Goal: Book appointment/travel/reservation

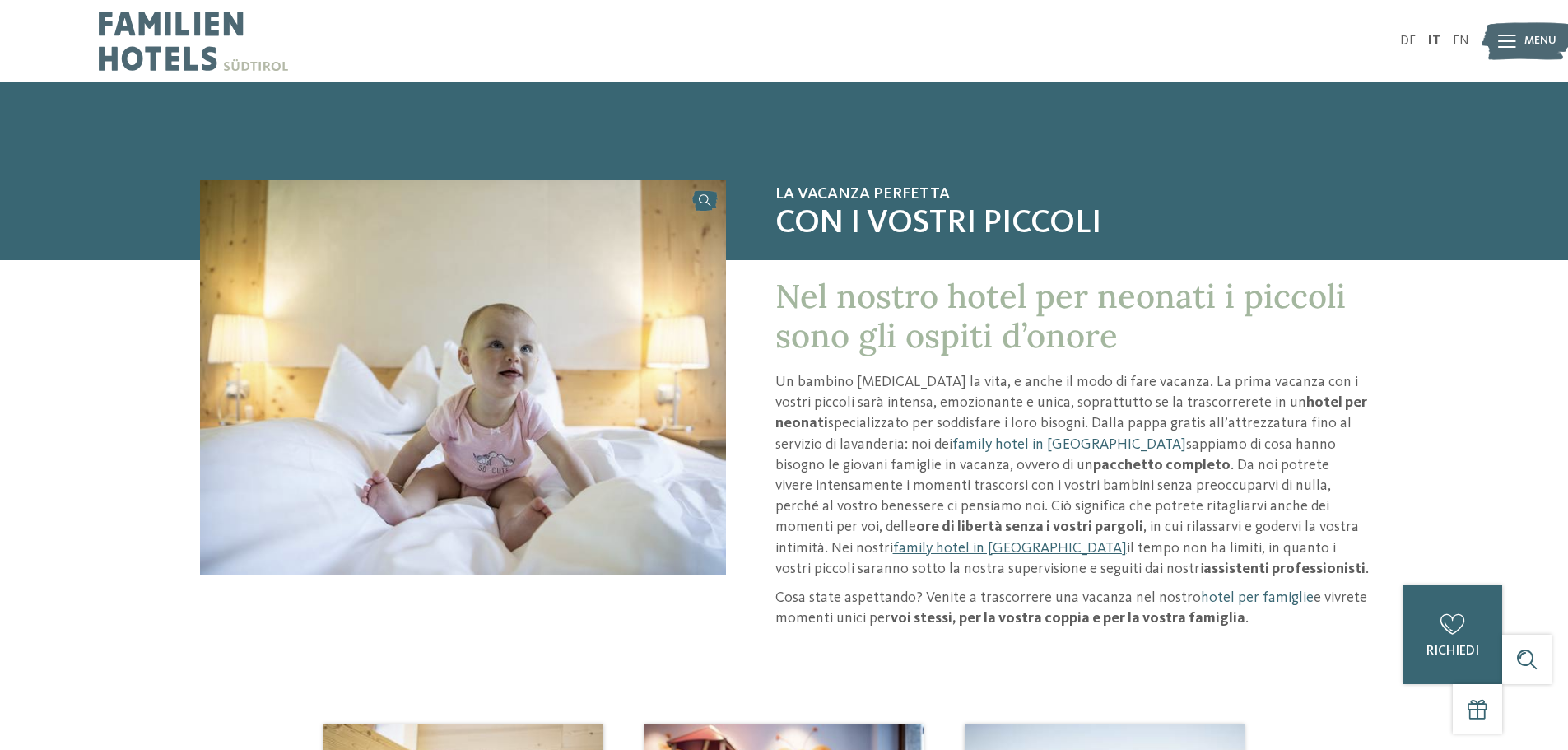
click at [1544, 36] on span "Menu" at bounding box center [1540, 41] width 32 height 16
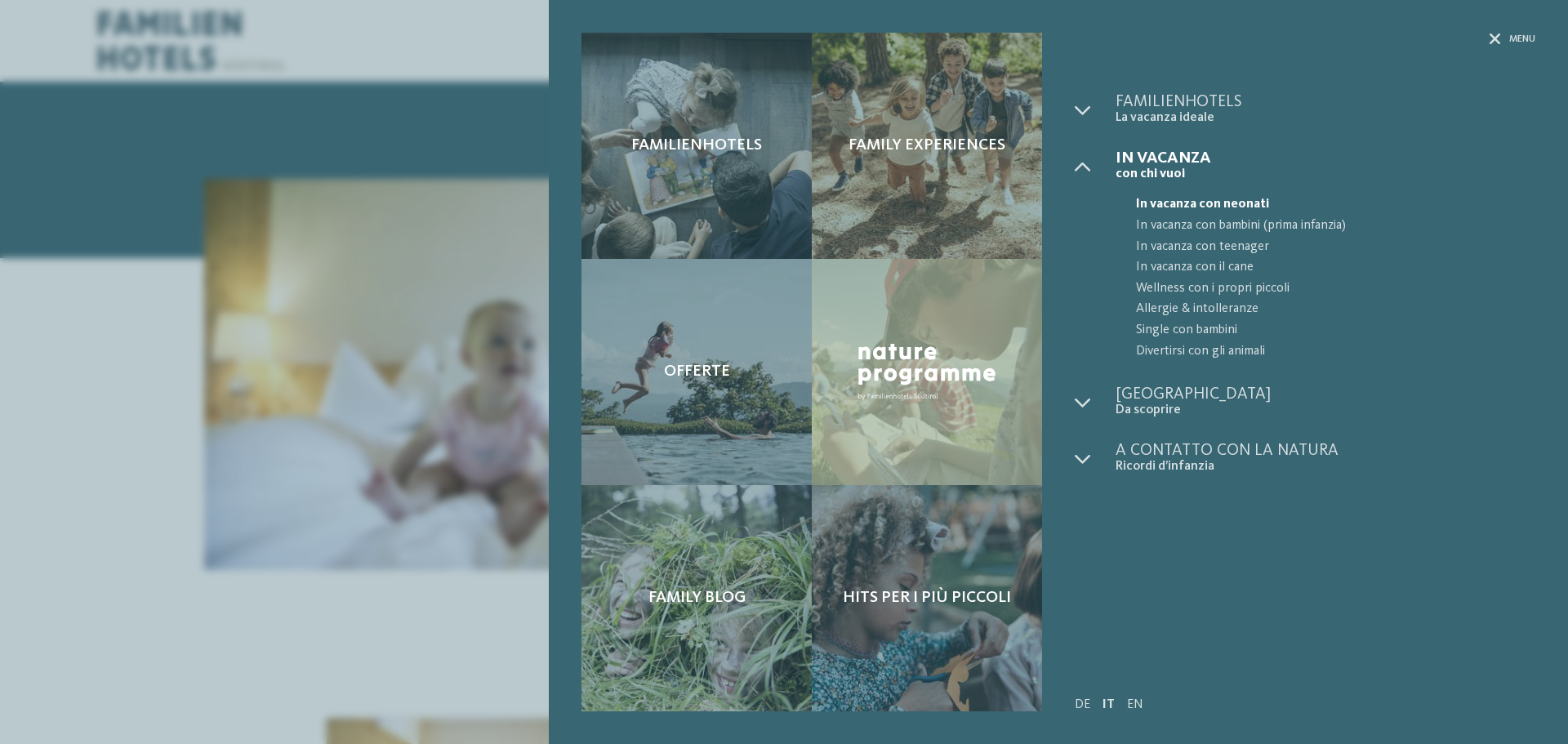
click at [1208, 204] on span "In vacanza con neonati" at bounding box center [1336, 205] width 399 height 22
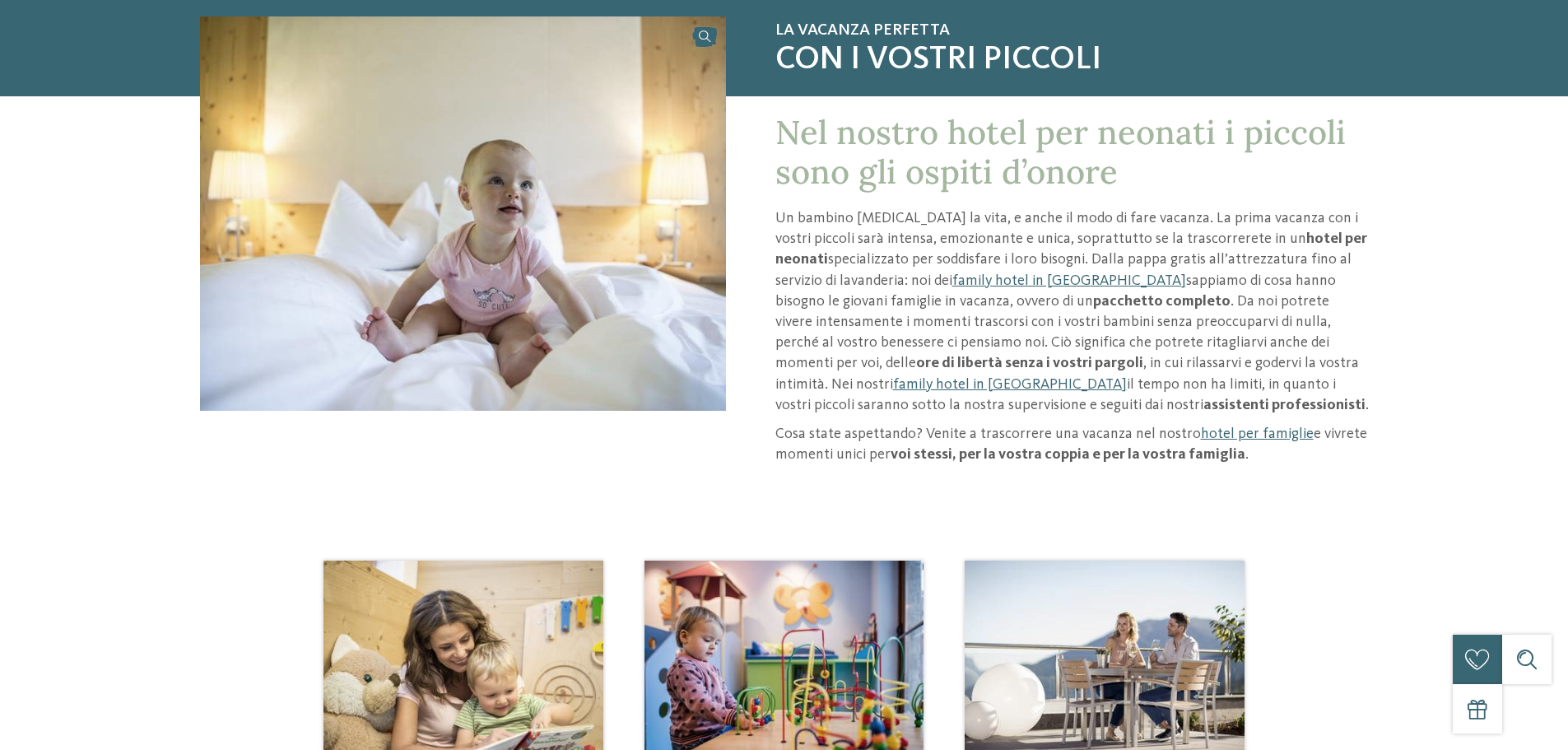
scroll to position [165, 0]
click at [1260, 438] on link "hotel per famiglie" at bounding box center [1257, 433] width 112 height 15
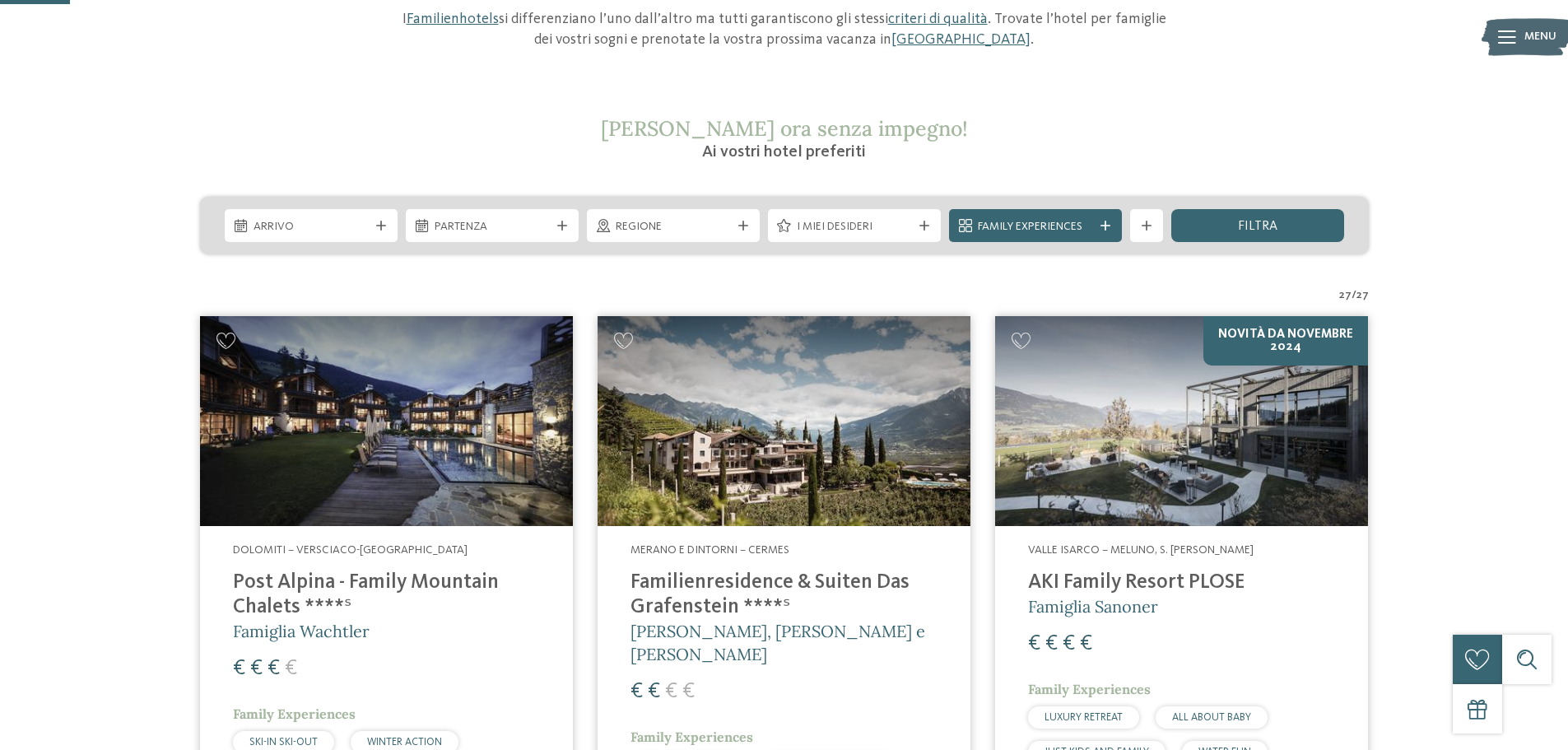
scroll to position [247, 0]
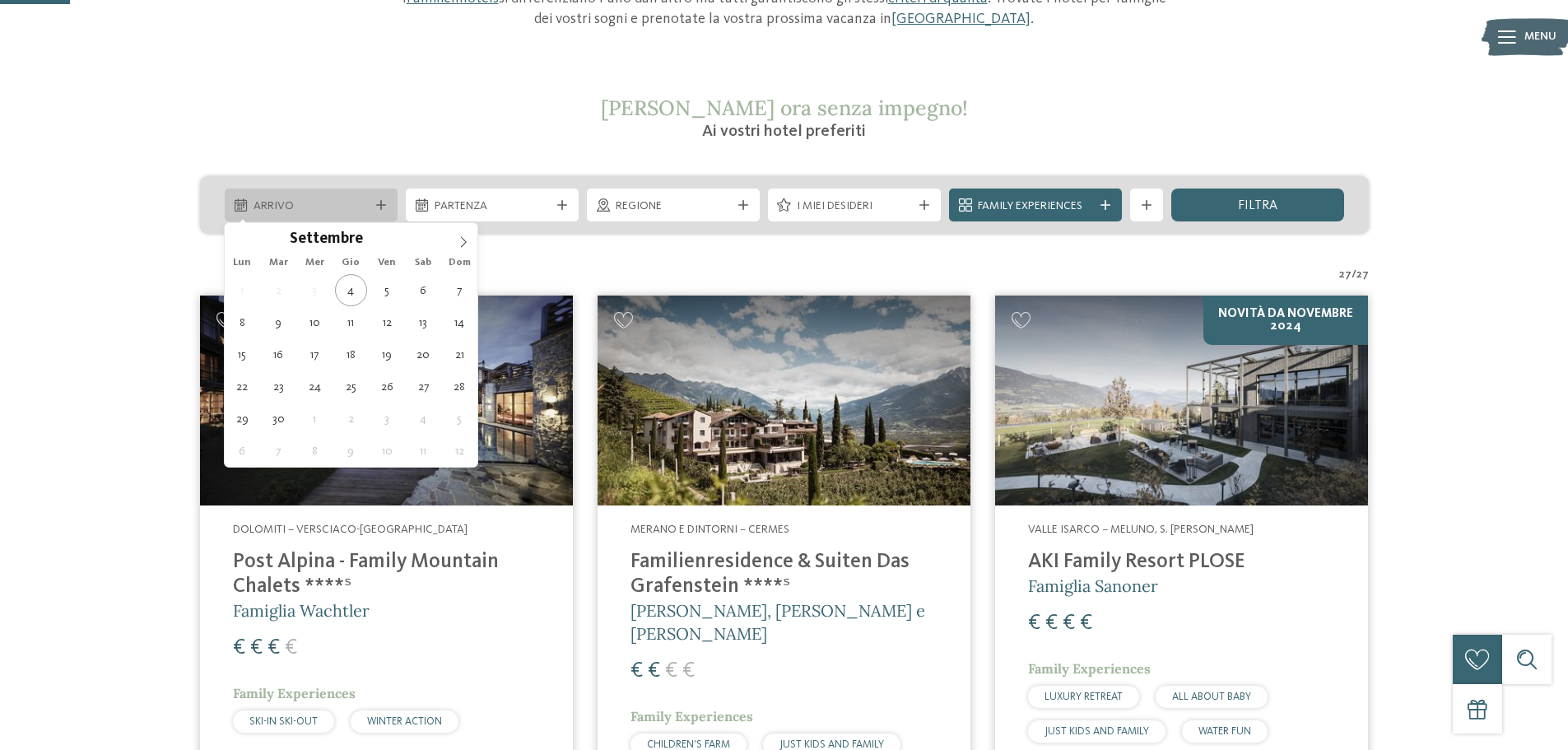
click at [384, 209] on icon at bounding box center [381, 205] width 10 height 10
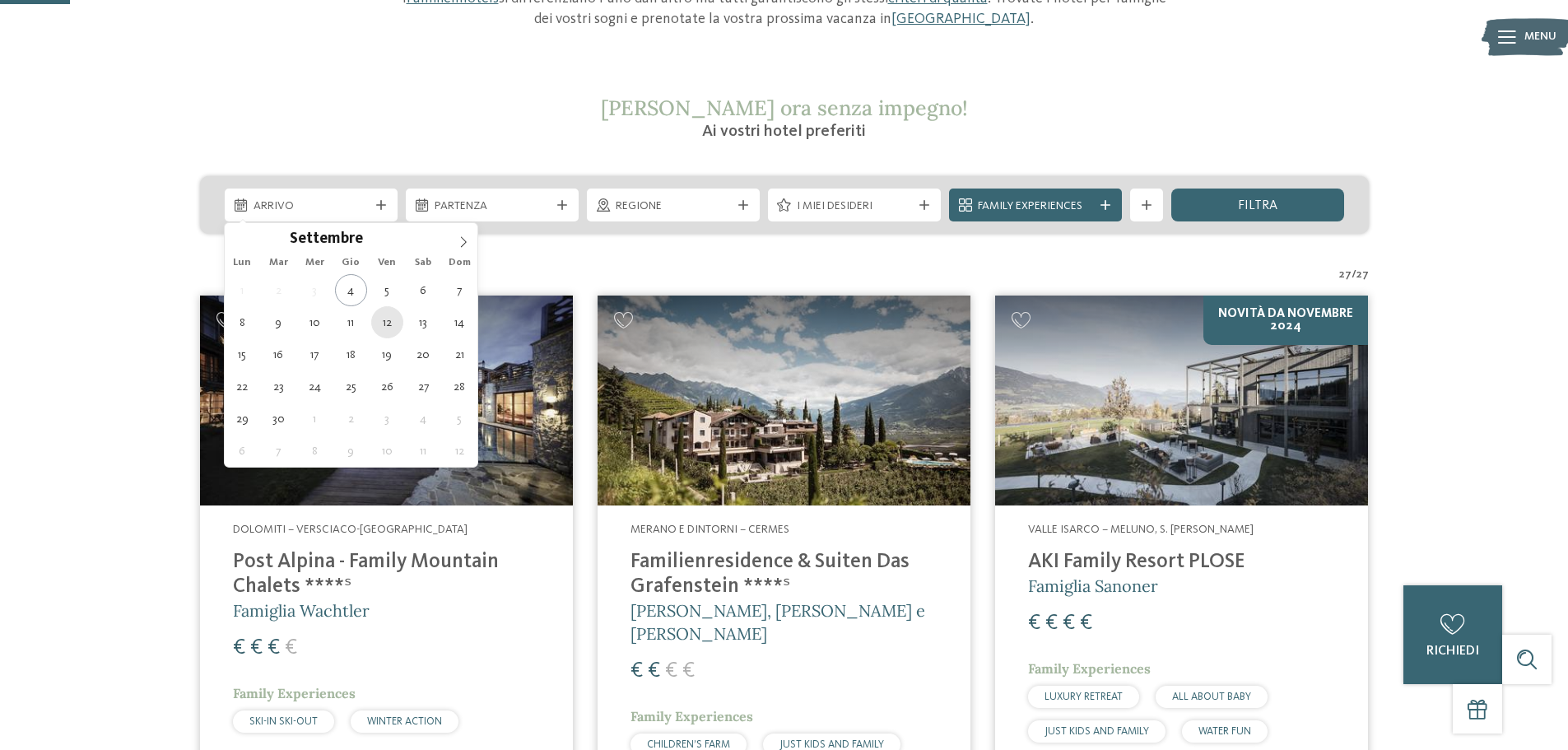
type div "12.09.2025"
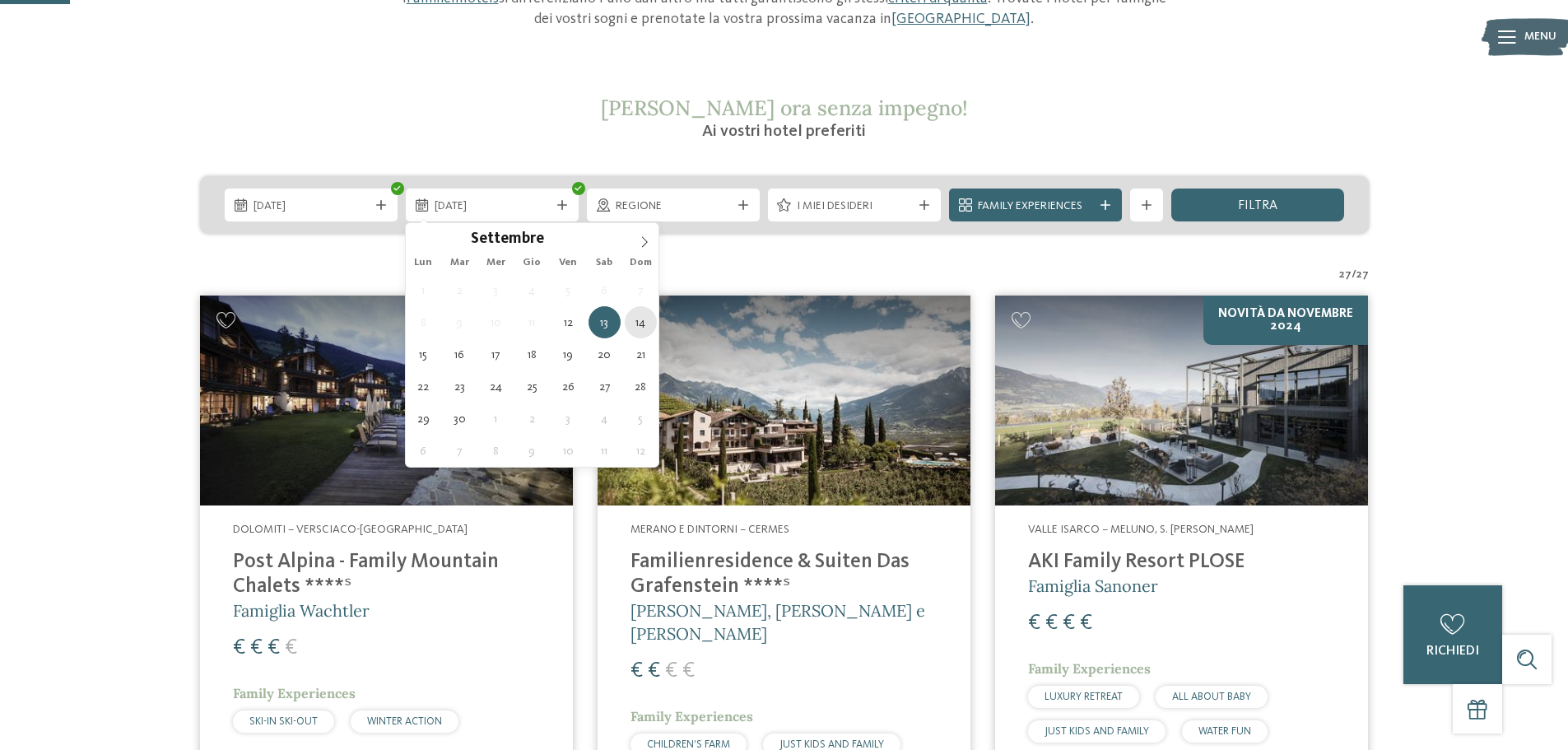
type div "14.09.2025"
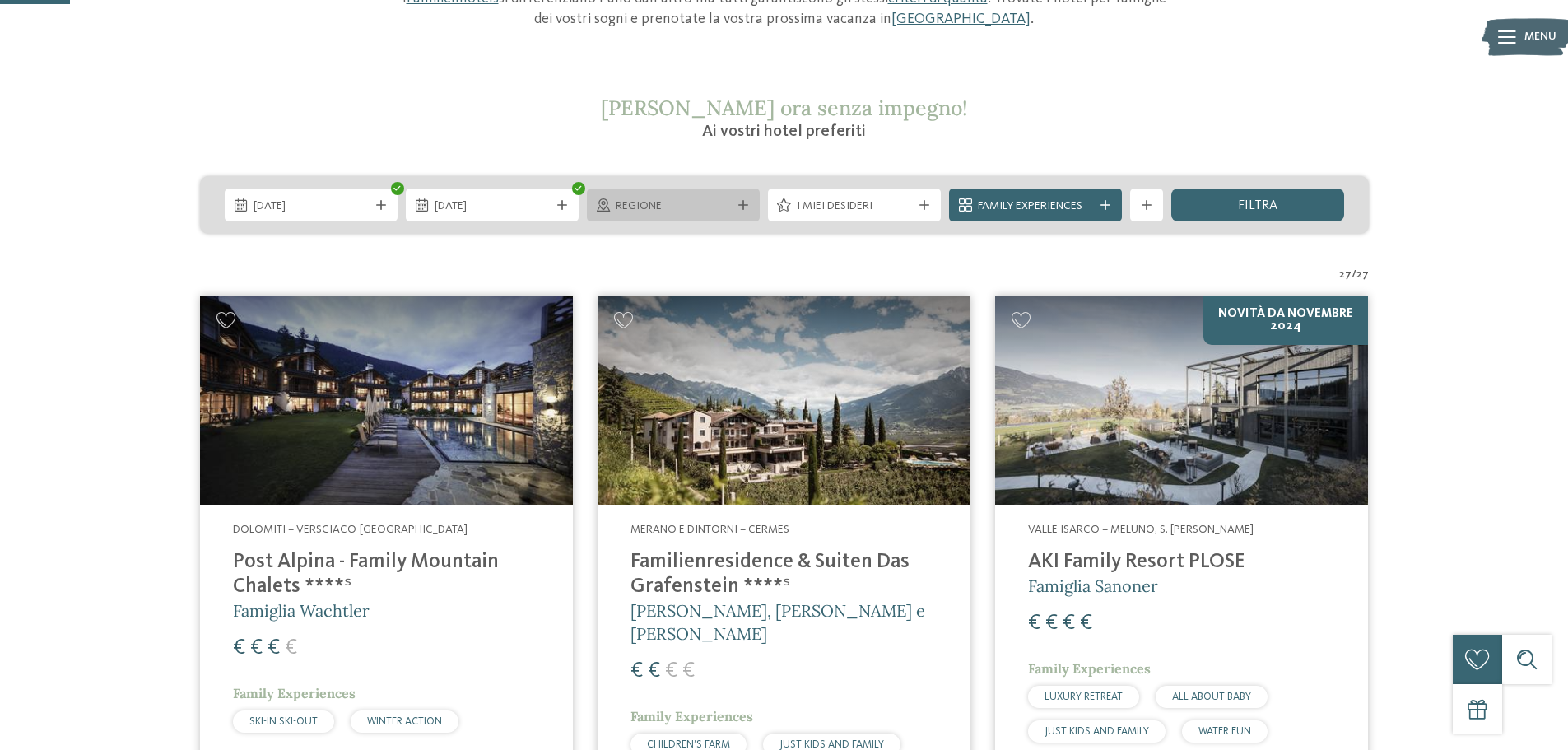
click at [727, 212] on span "Regione" at bounding box center [673, 207] width 115 height 16
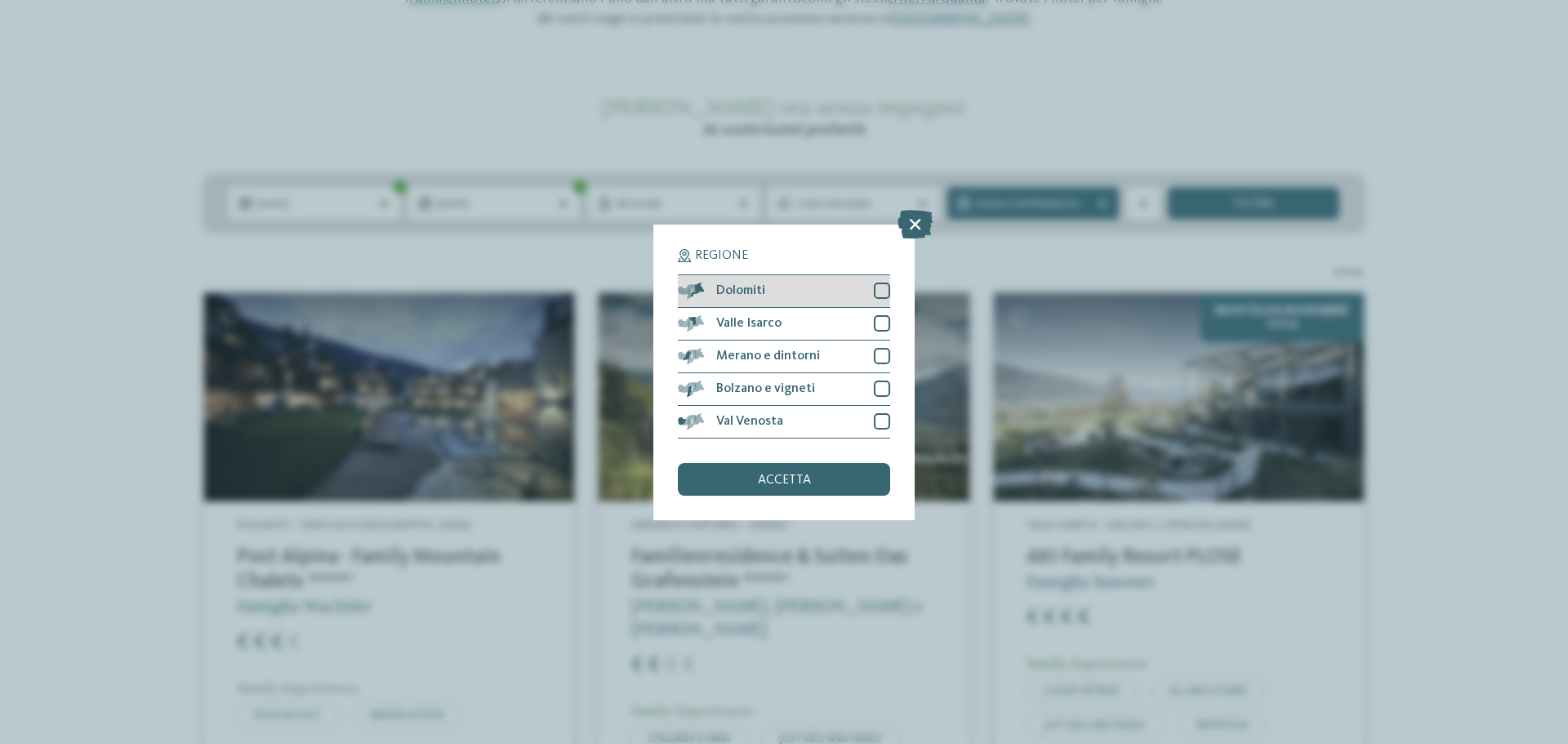
click at [882, 291] on div at bounding box center [882, 291] width 16 height 16
click at [882, 318] on div at bounding box center [882, 323] width 16 height 16
click at [879, 349] on div at bounding box center [882, 356] width 16 height 16
drag, startPoint x: 881, startPoint y: 381, endPoint x: 881, endPoint y: 396, distance: 15.0
click at [881, 383] on div at bounding box center [882, 389] width 16 height 16
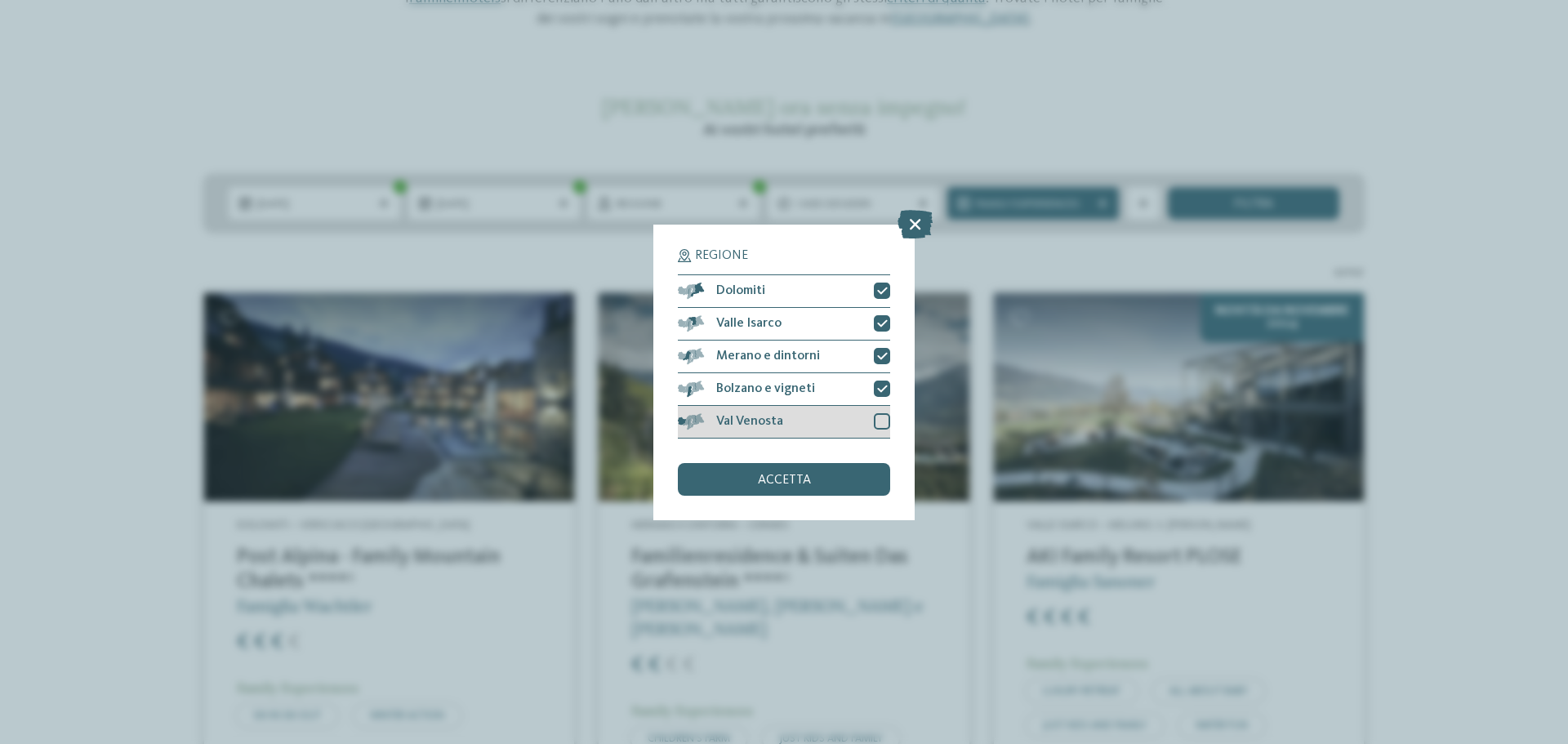
click at [881, 422] on div at bounding box center [882, 421] width 16 height 16
click at [837, 479] on div "accetta" at bounding box center [784, 480] width 212 height 32
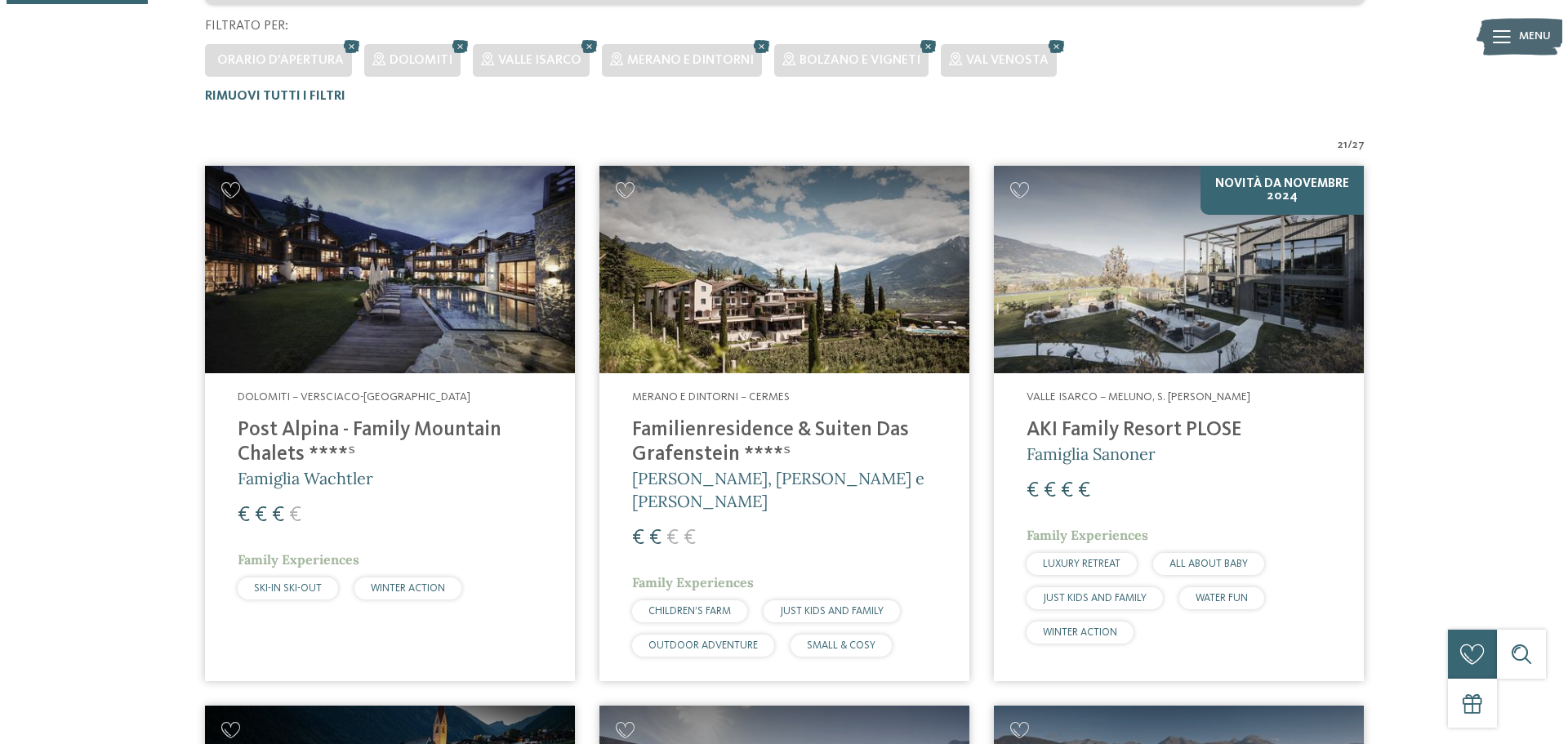
scroll to position [372, 0]
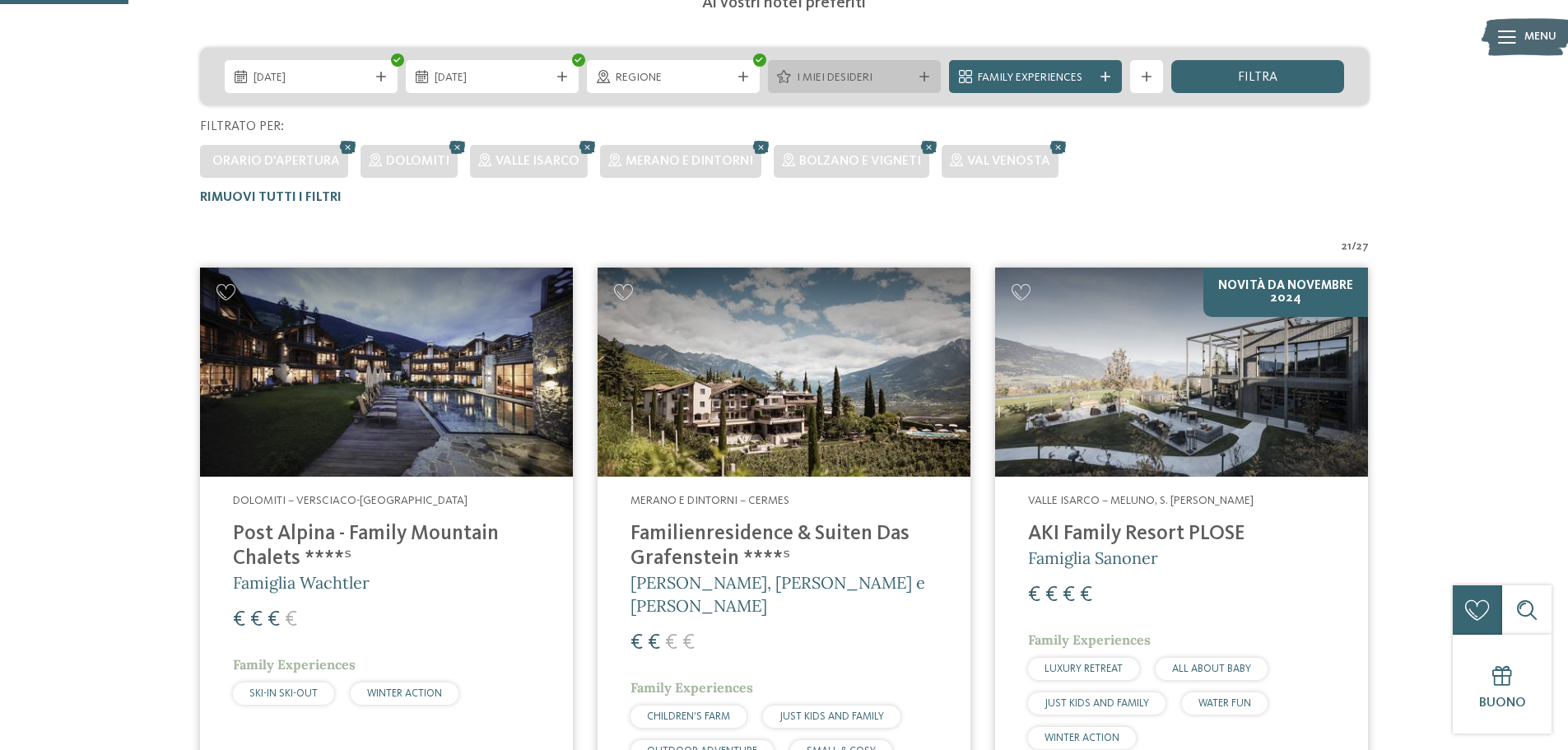
click at [924, 81] on icon at bounding box center [924, 76] width 10 height 10
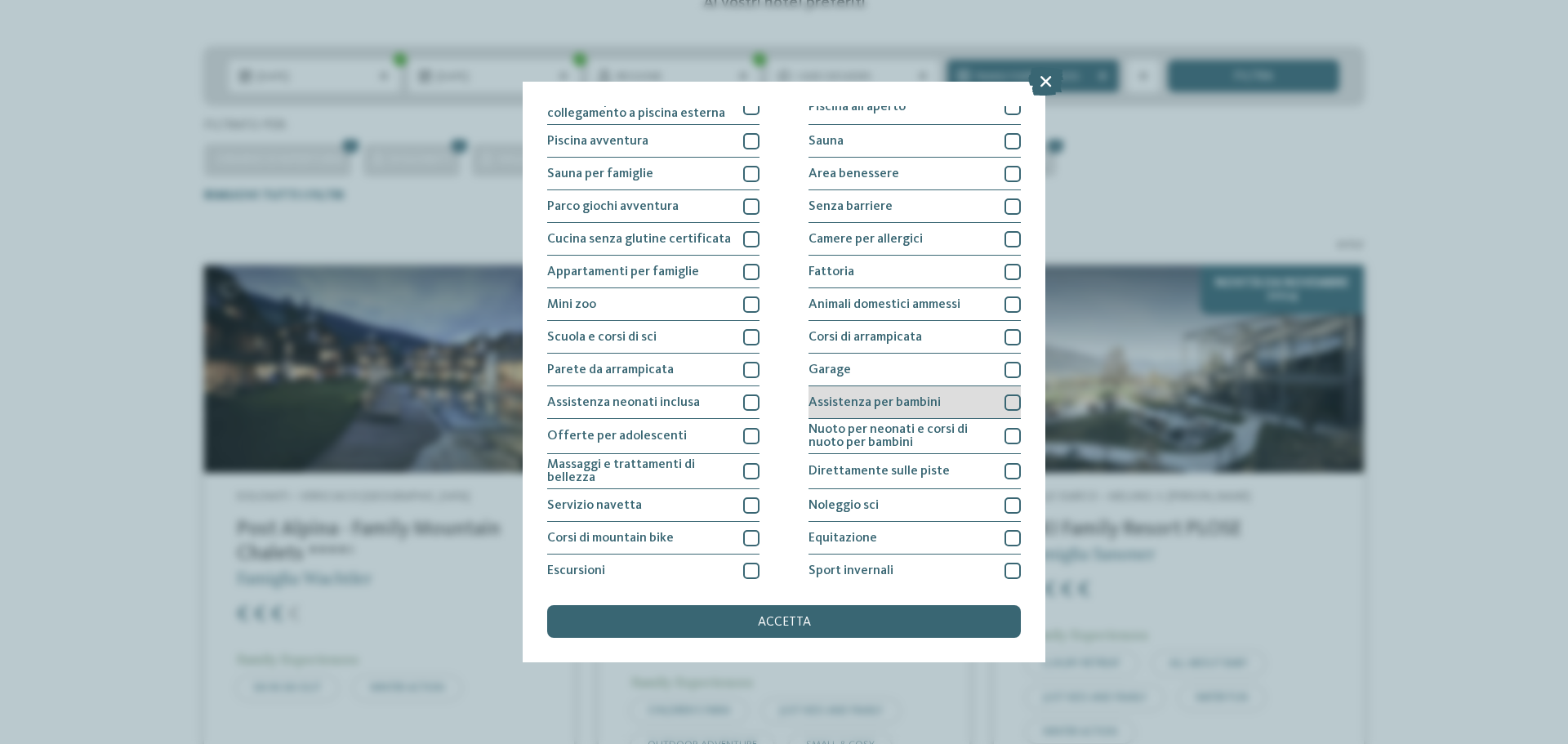
scroll to position [82, 0]
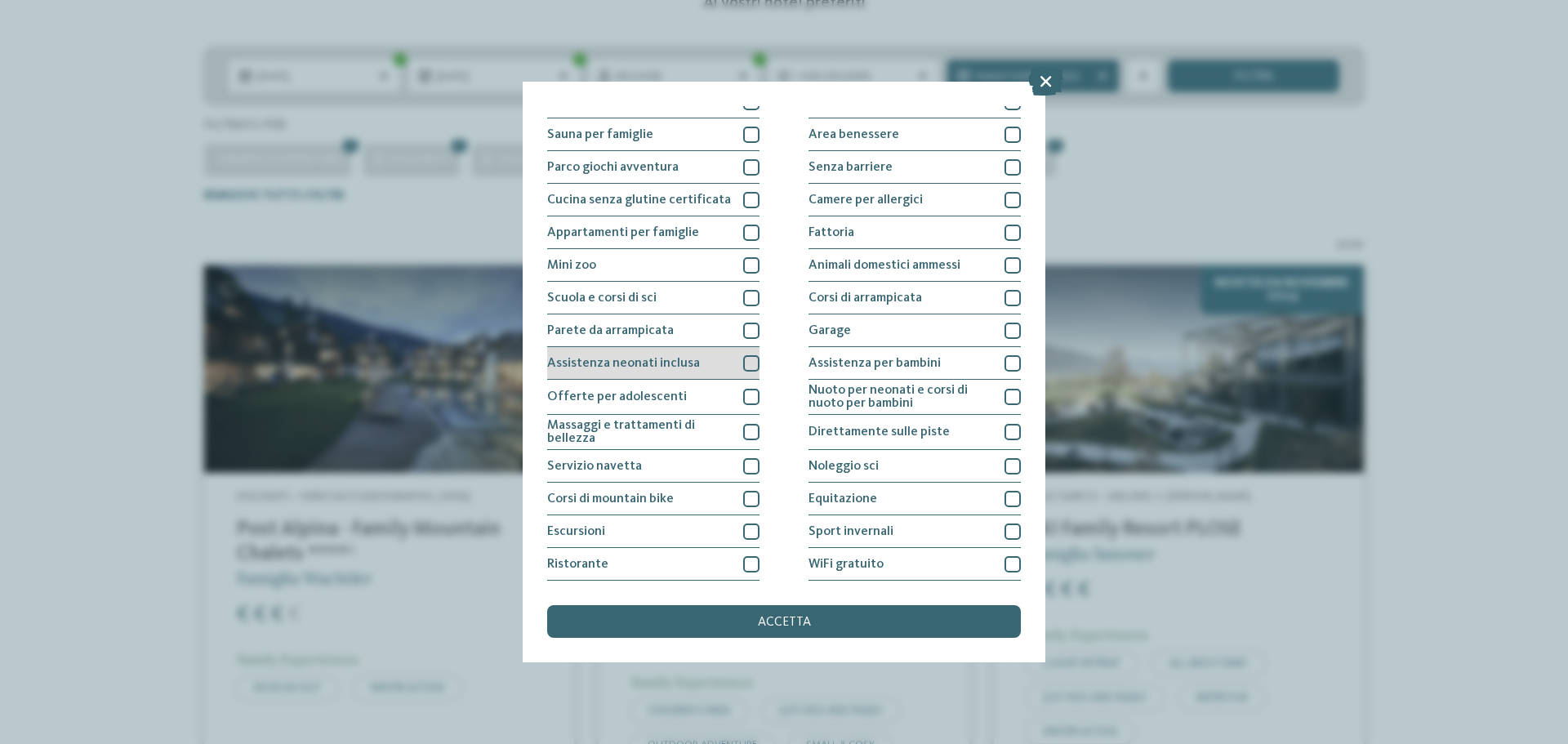
click at [746, 366] on div at bounding box center [751, 363] width 16 height 16
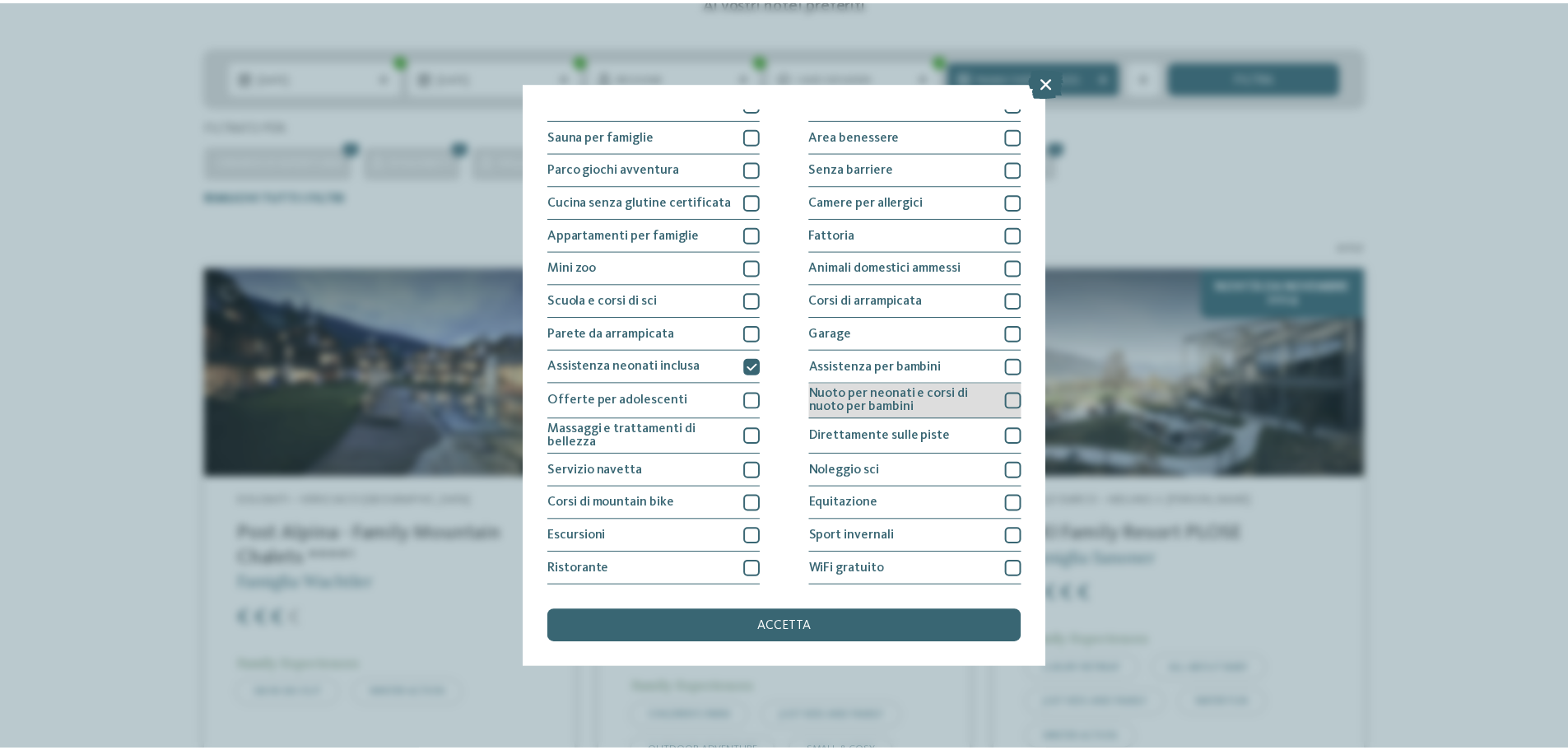
scroll to position [0, 0]
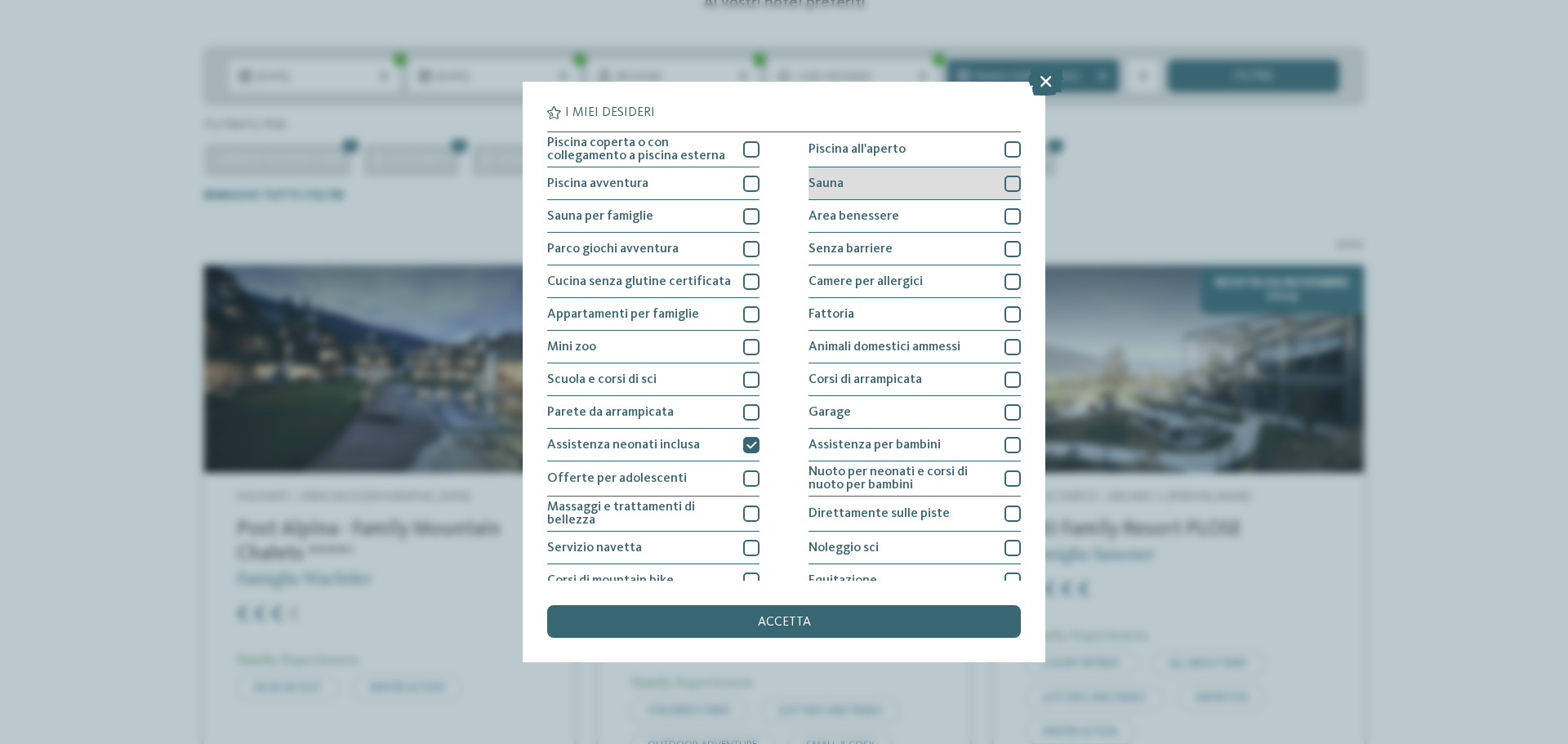
click at [1005, 187] on div at bounding box center [1013, 184] width 16 height 16
click at [1005, 210] on div at bounding box center [1013, 216] width 16 height 16
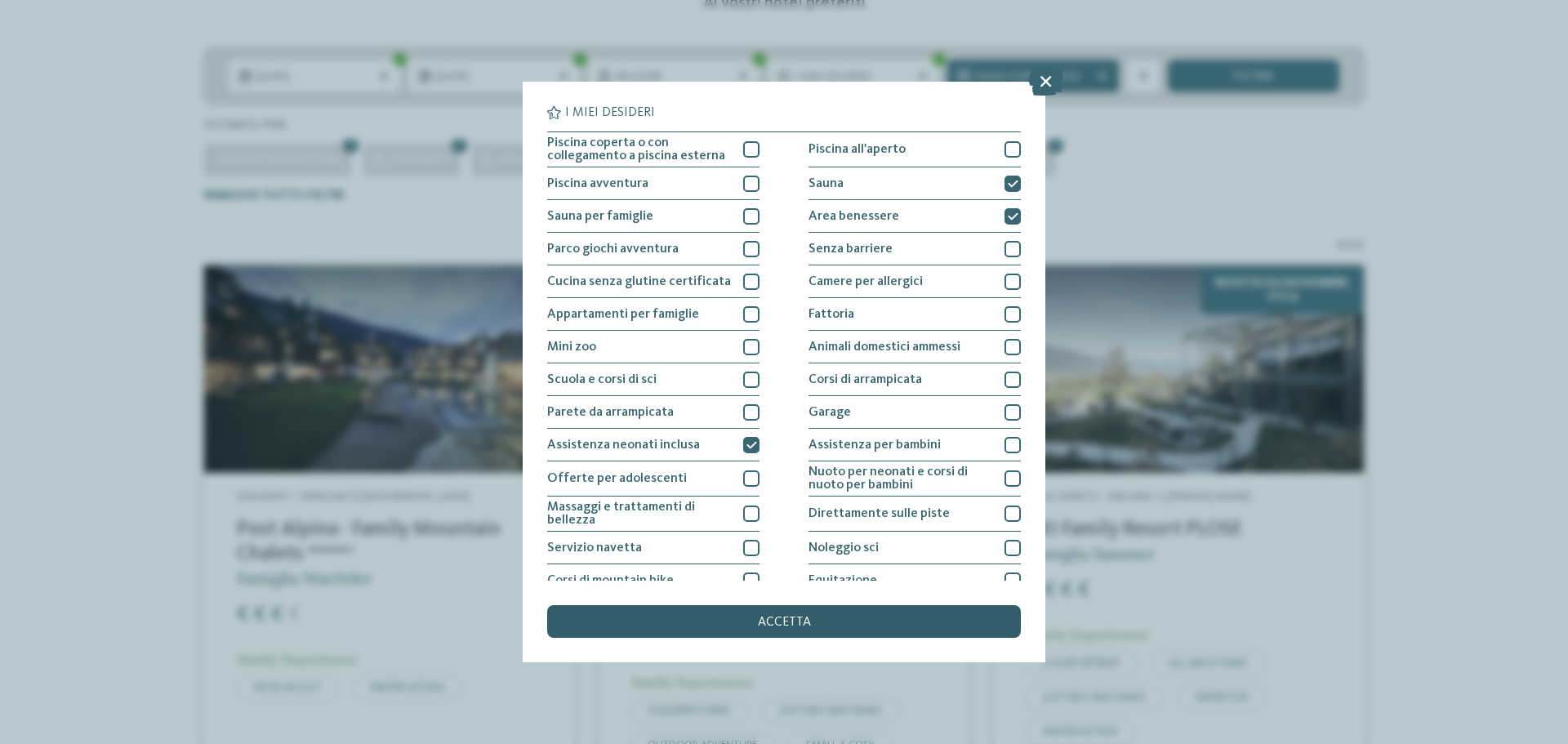
click at [805, 624] on span "accetta" at bounding box center [784, 622] width 53 height 13
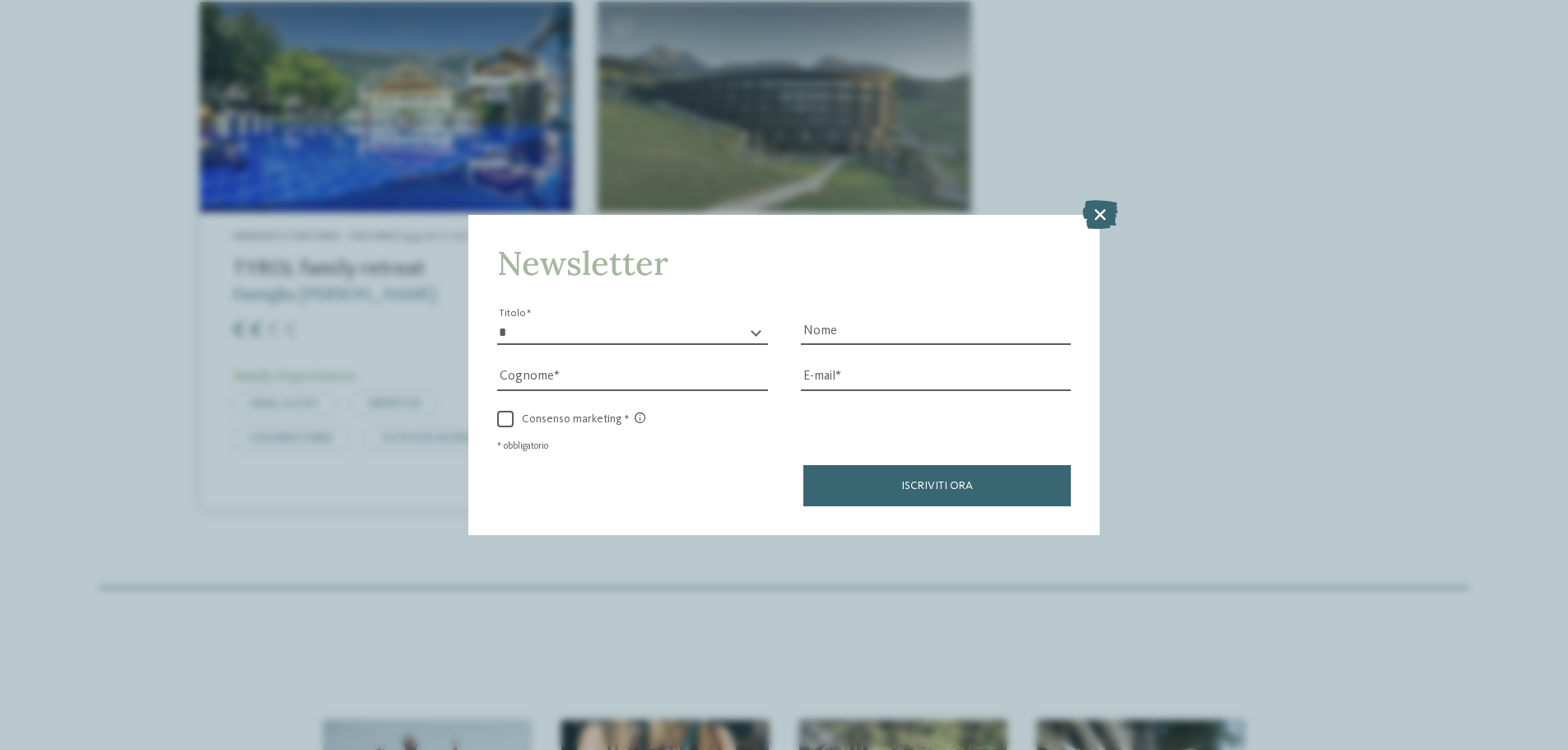
scroll to position [1981, 0]
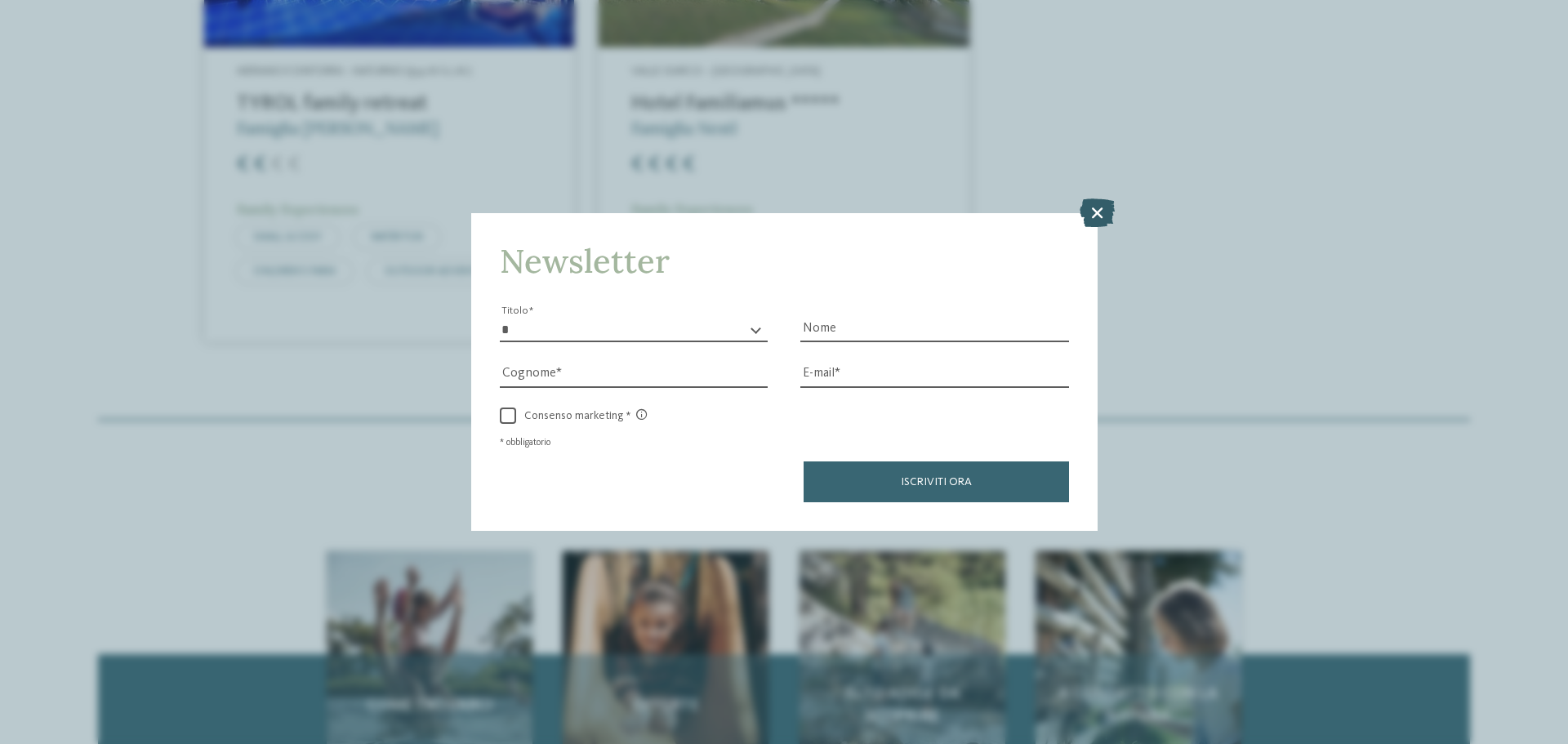
click at [1093, 211] on icon at bounding box center [1097, 213] width 35 height 29
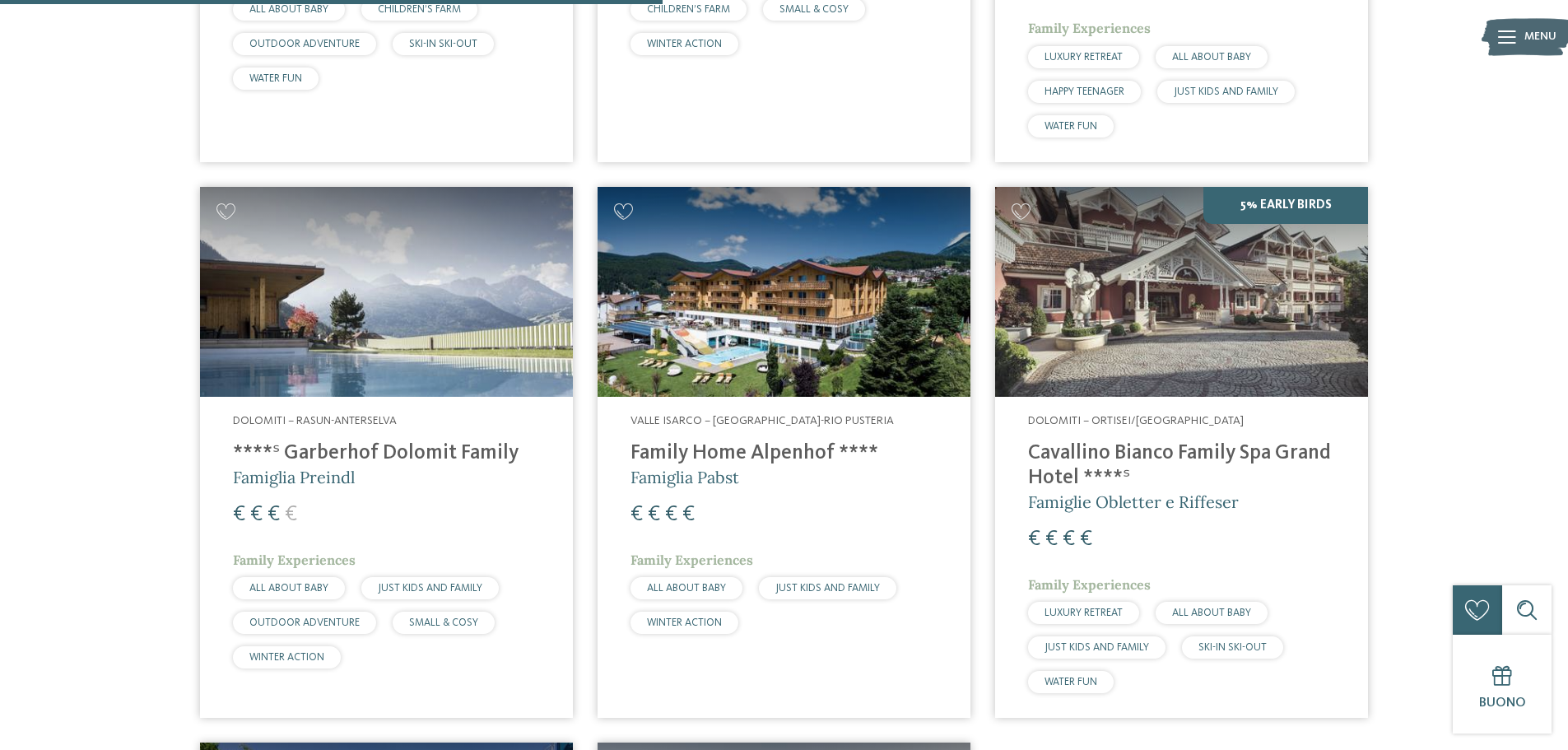
scroll to position [1076, 0]
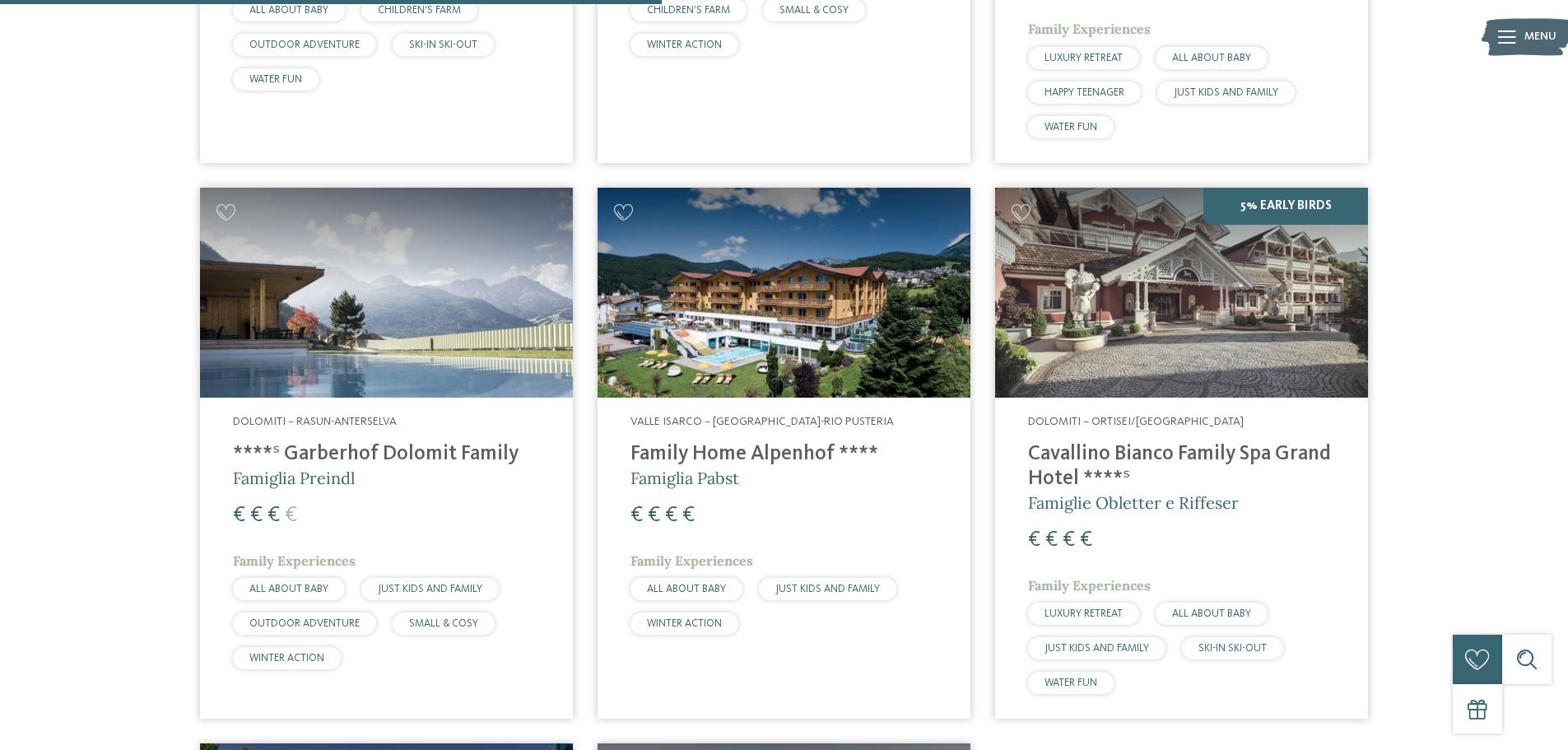
click at [329, 455] on h4 "****ˢ Garberhof Dolomit Family" at bounding box center [386, 453] width 307 height 24
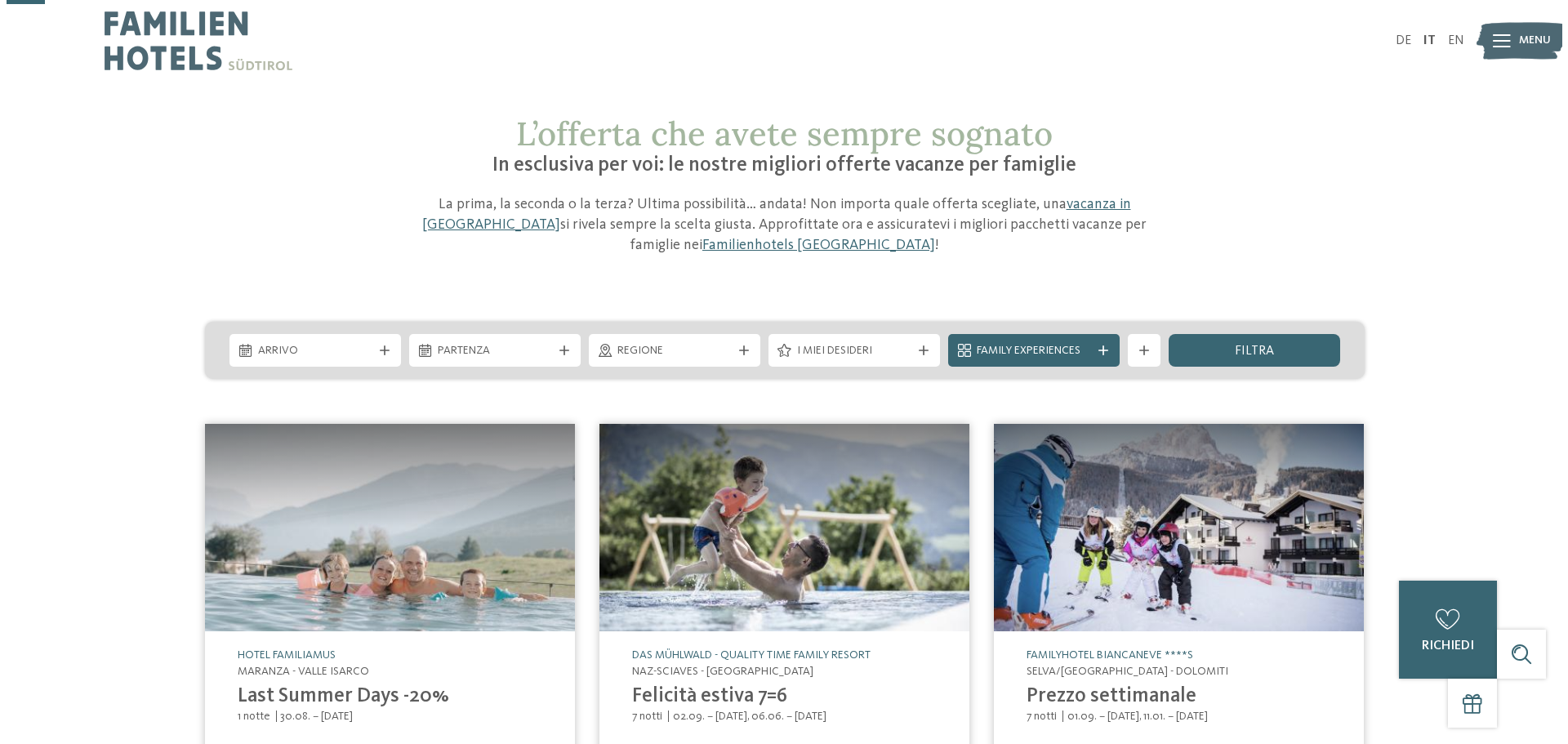
scroll to position [164, 0]
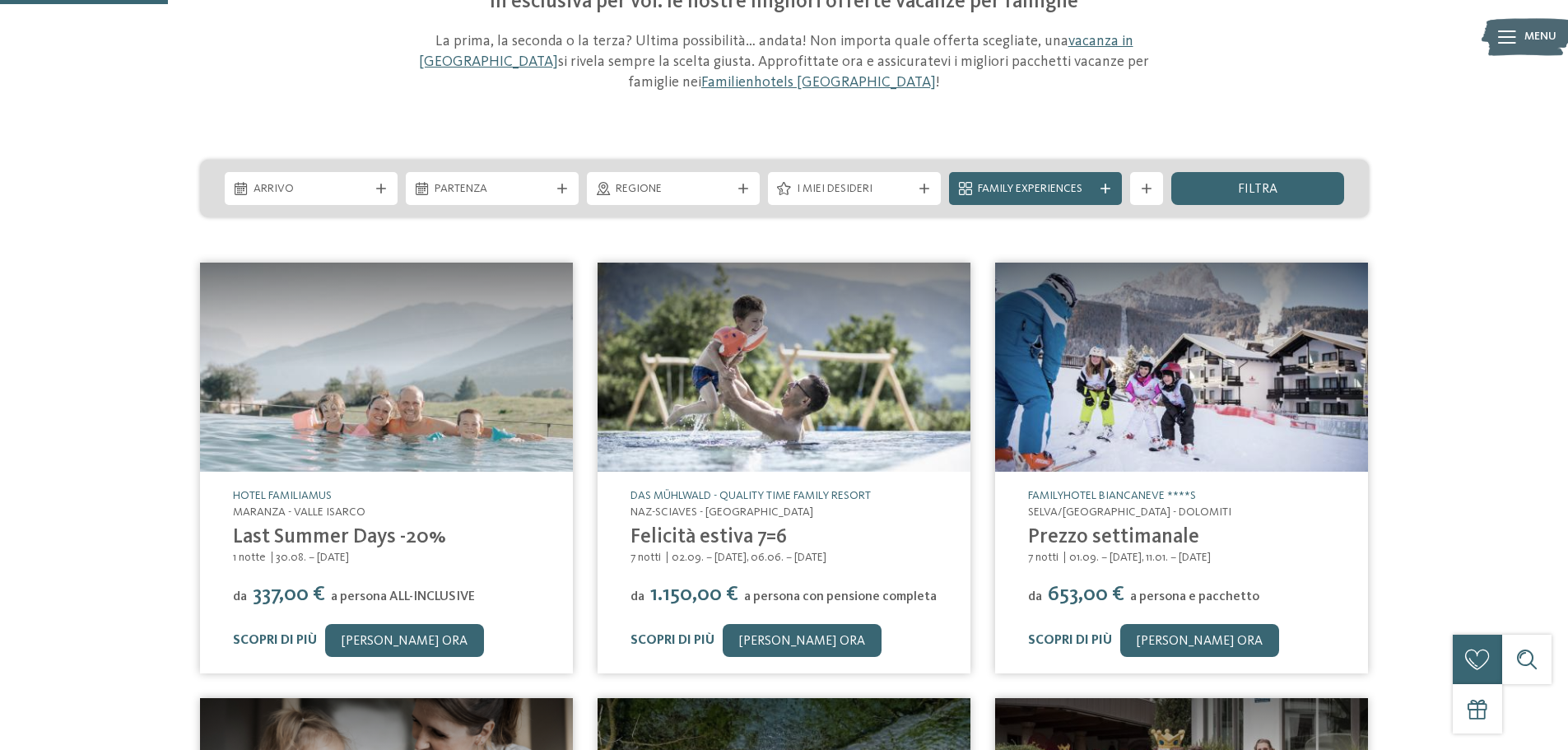
click at [337, 538] on link "Last Summer Days -20%" at bounding box center [339, 537] width 213 height 21
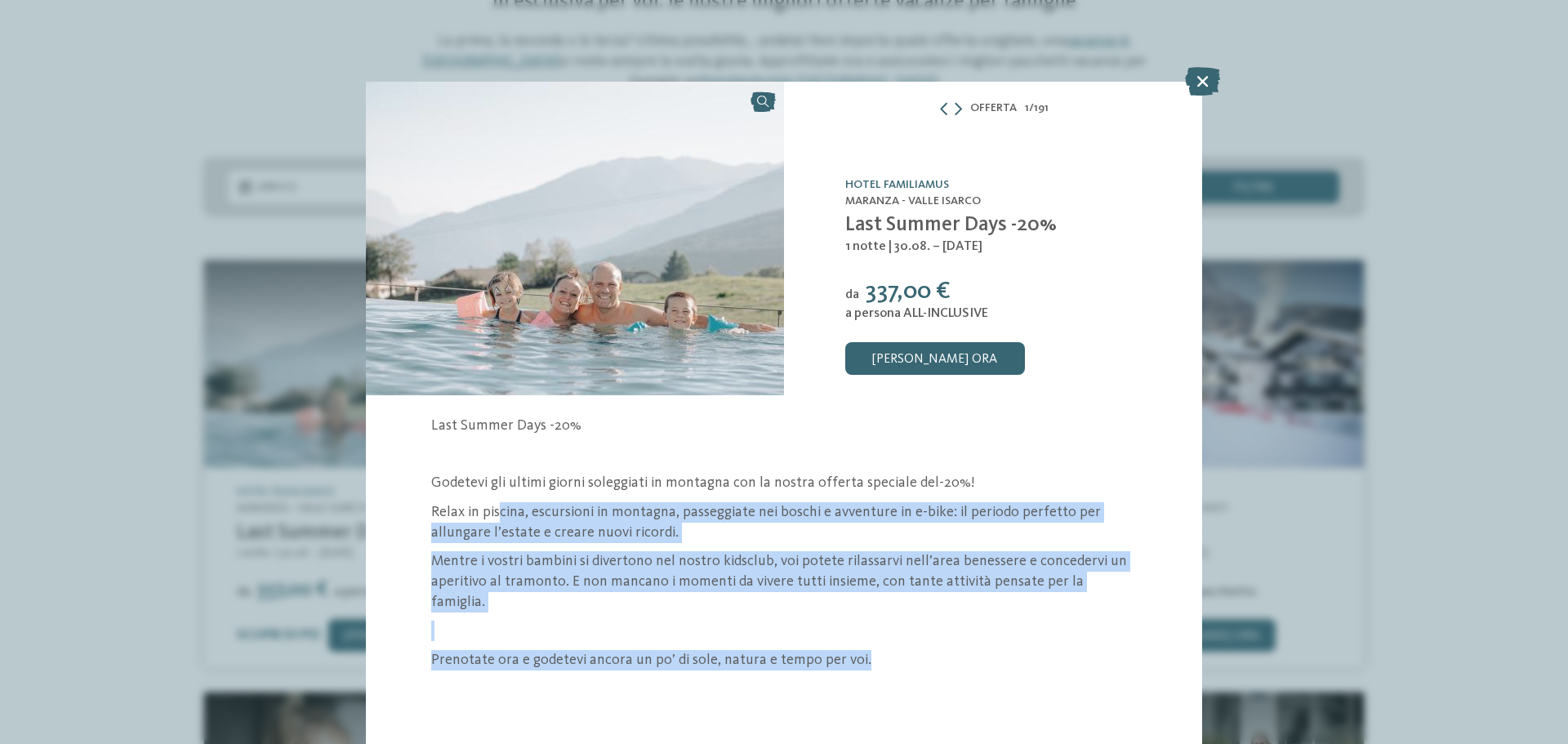
drag, startPoint x: 501, startPoint y: 513, endPoint x: 987, endPoint y: 679, distance: 513.6
click at [987, 679] on section "Maranza - Valle Isarco" at bounding box center [784, 397] width 837 height 630
click at [980, 659] on section "Maranza - Valle Isarco" at bounding box center [784, 397] width 837 height 630
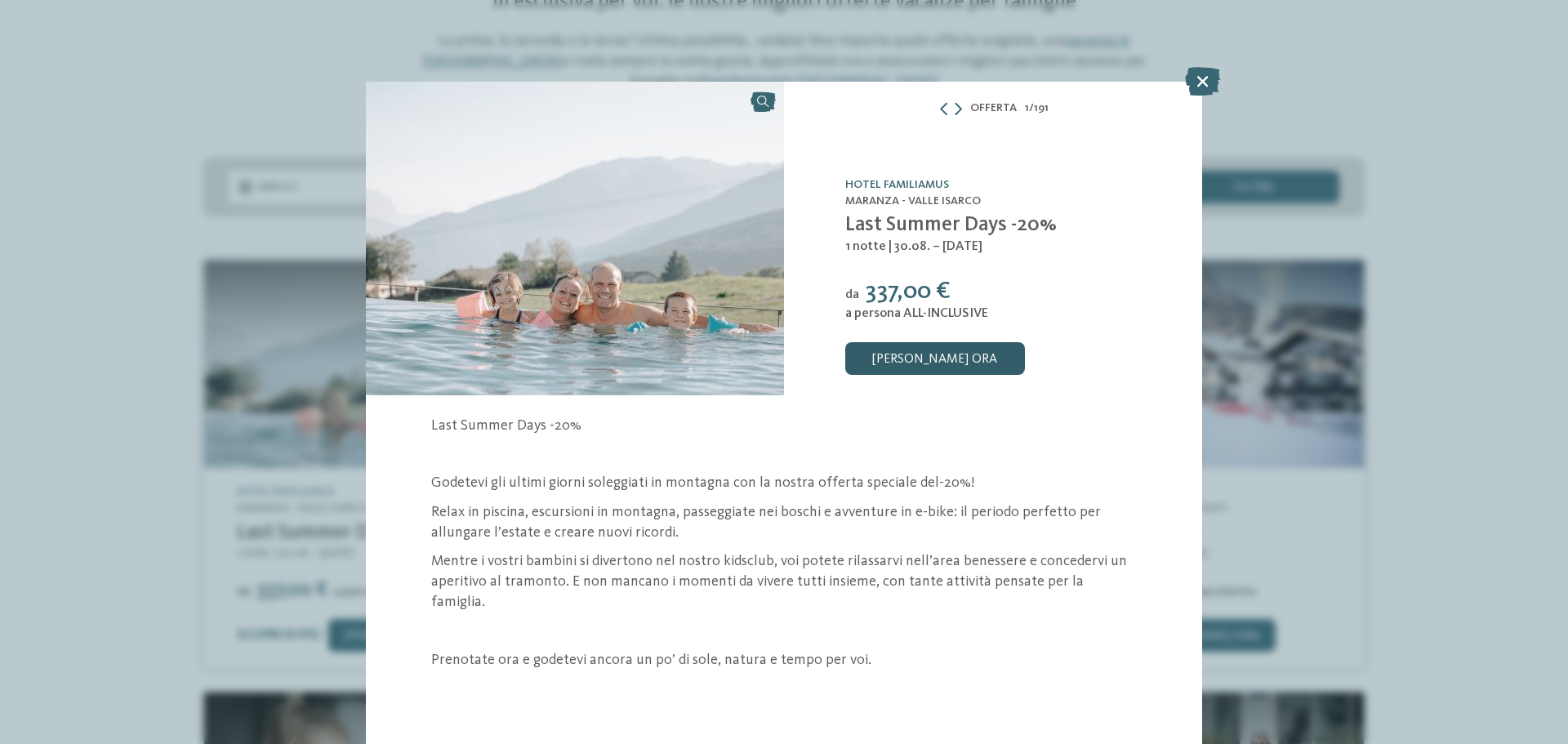
click at [956, 359] on link "[PERSON_NAME] ora" at bounding box center [936, 358] width 180 height 32
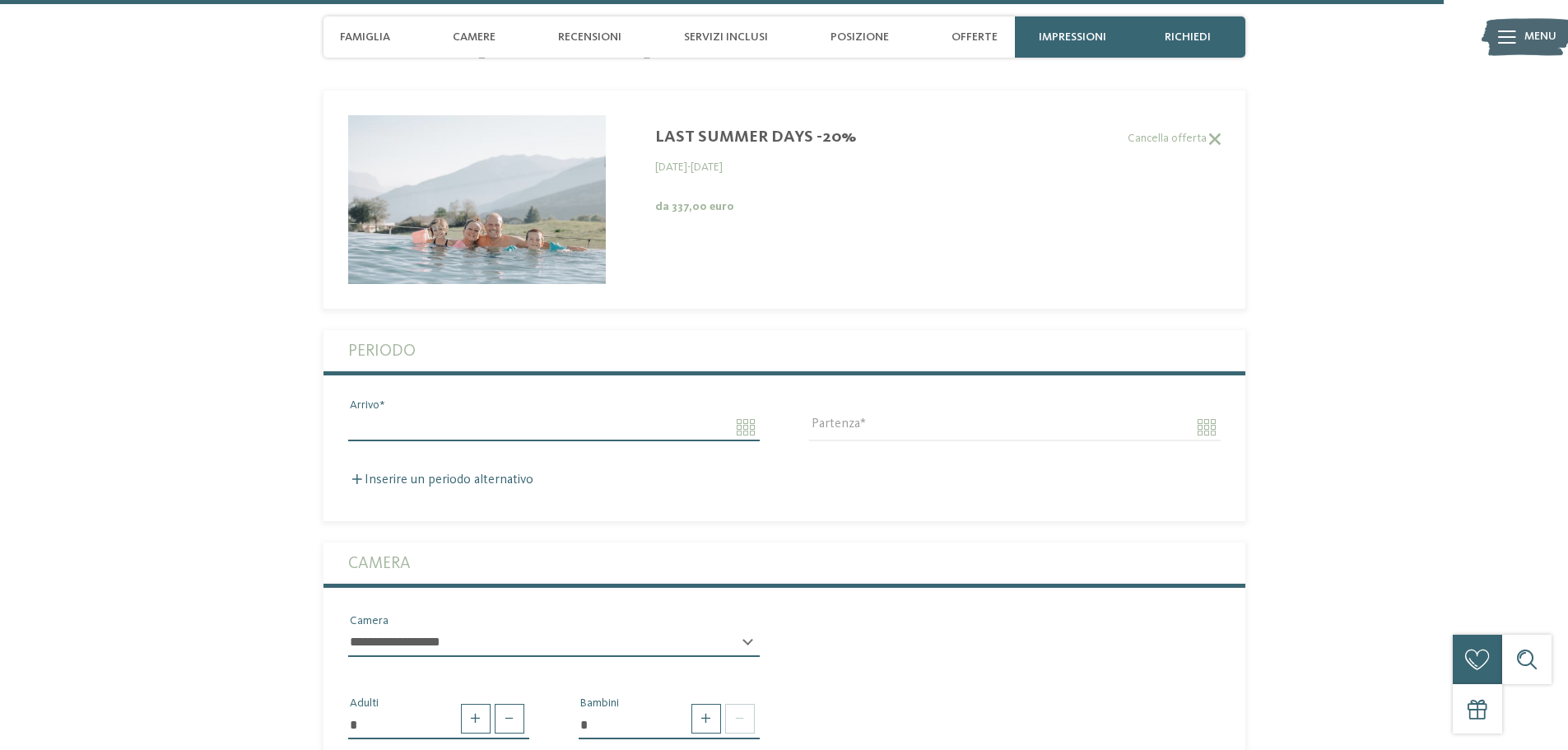
click at [583, 431] on input "Arrivo" at bounding box center [554, 427] width 412 height 28
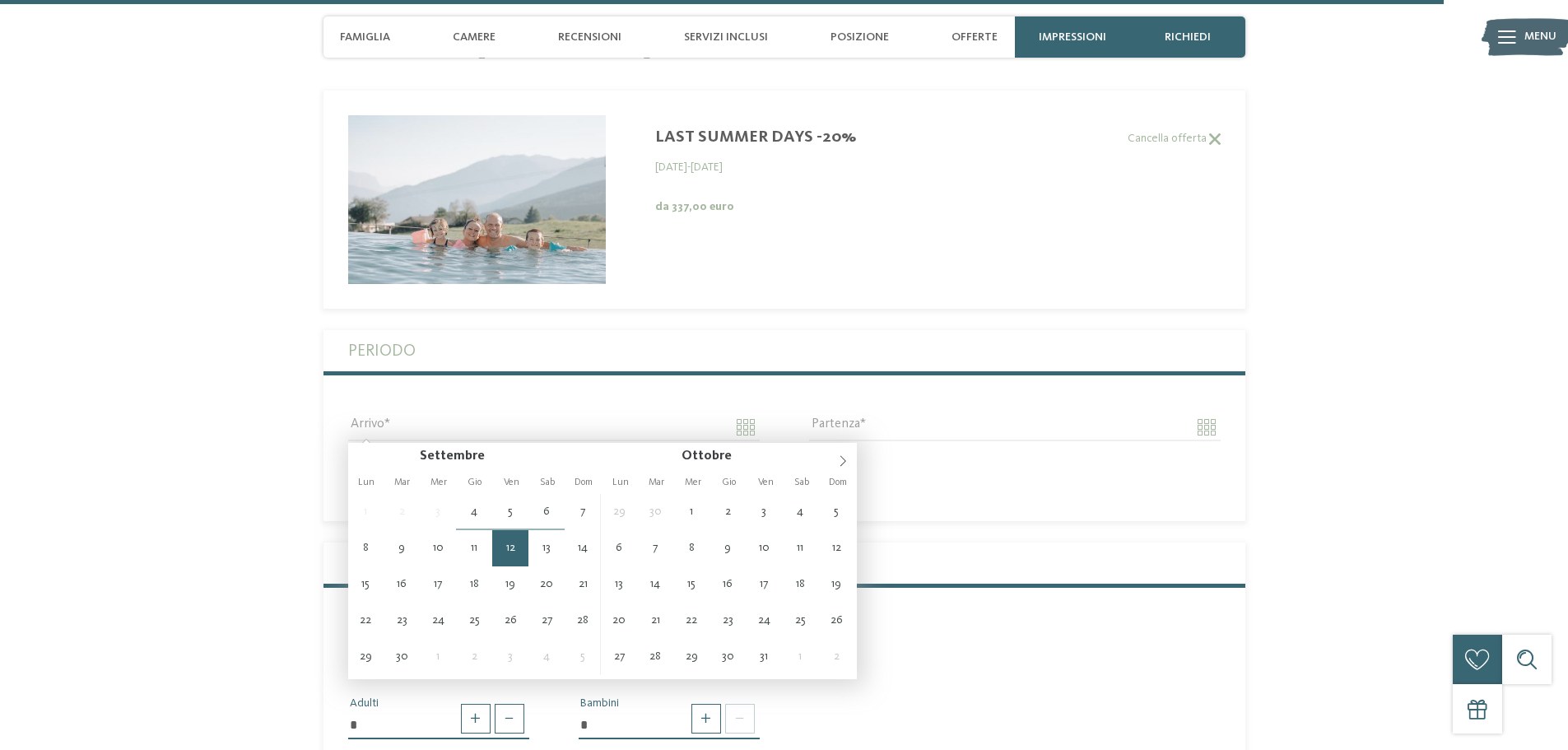
type input "**********"
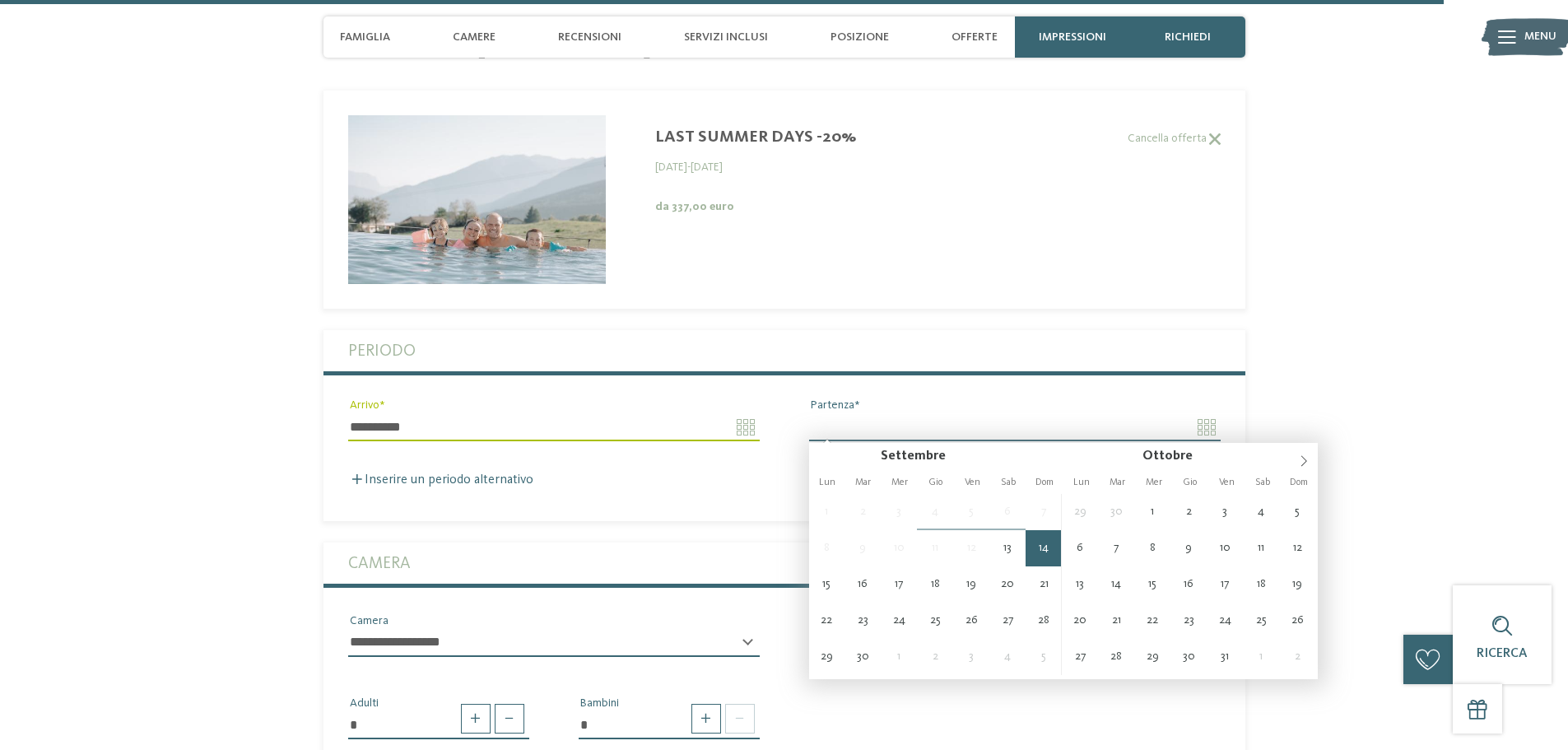
type input "**********"
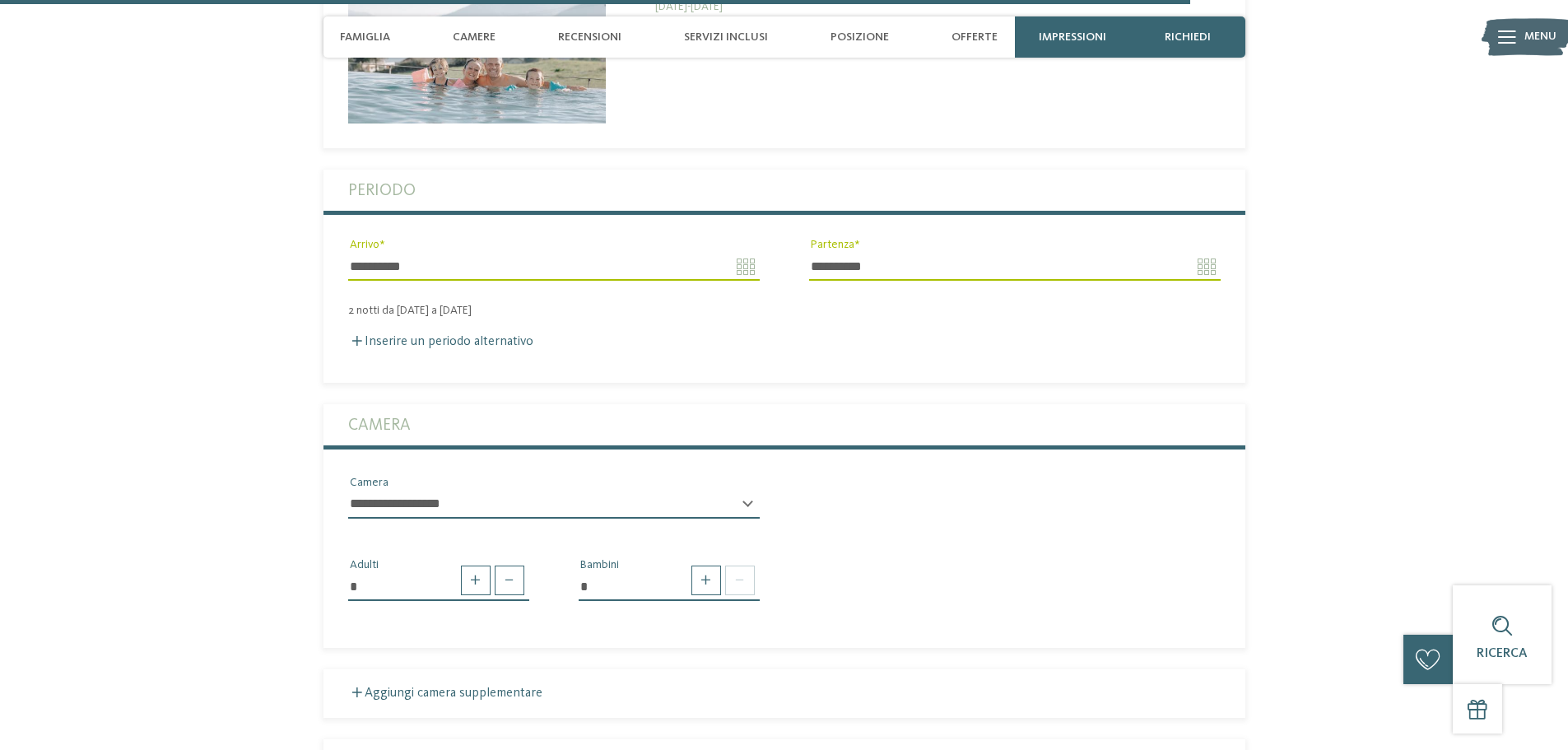
scroll to position [4636, 0]
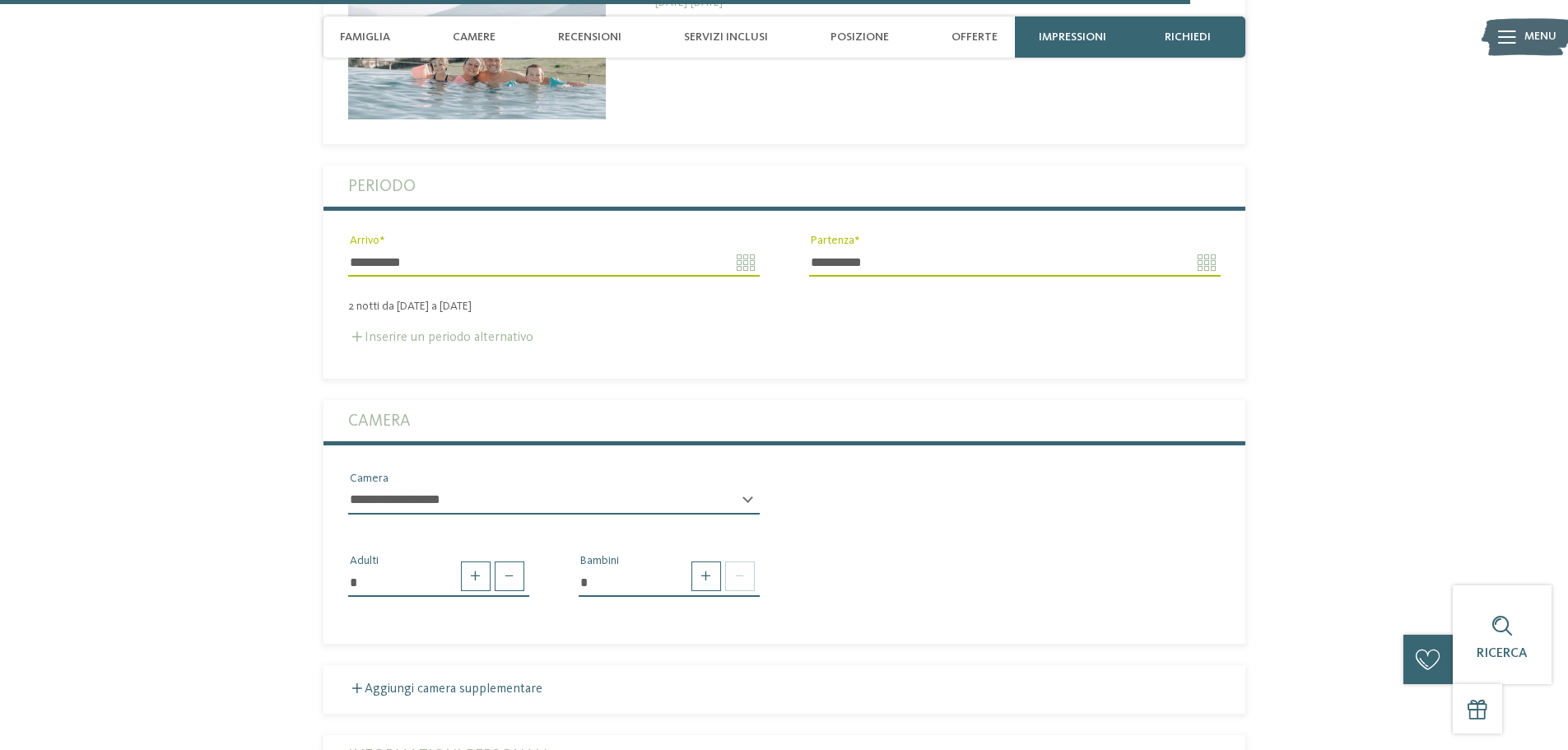
click at [414, 335] on label "Inserire un periodo alternativo" at bounding box center [441, 337] width 185 height 14
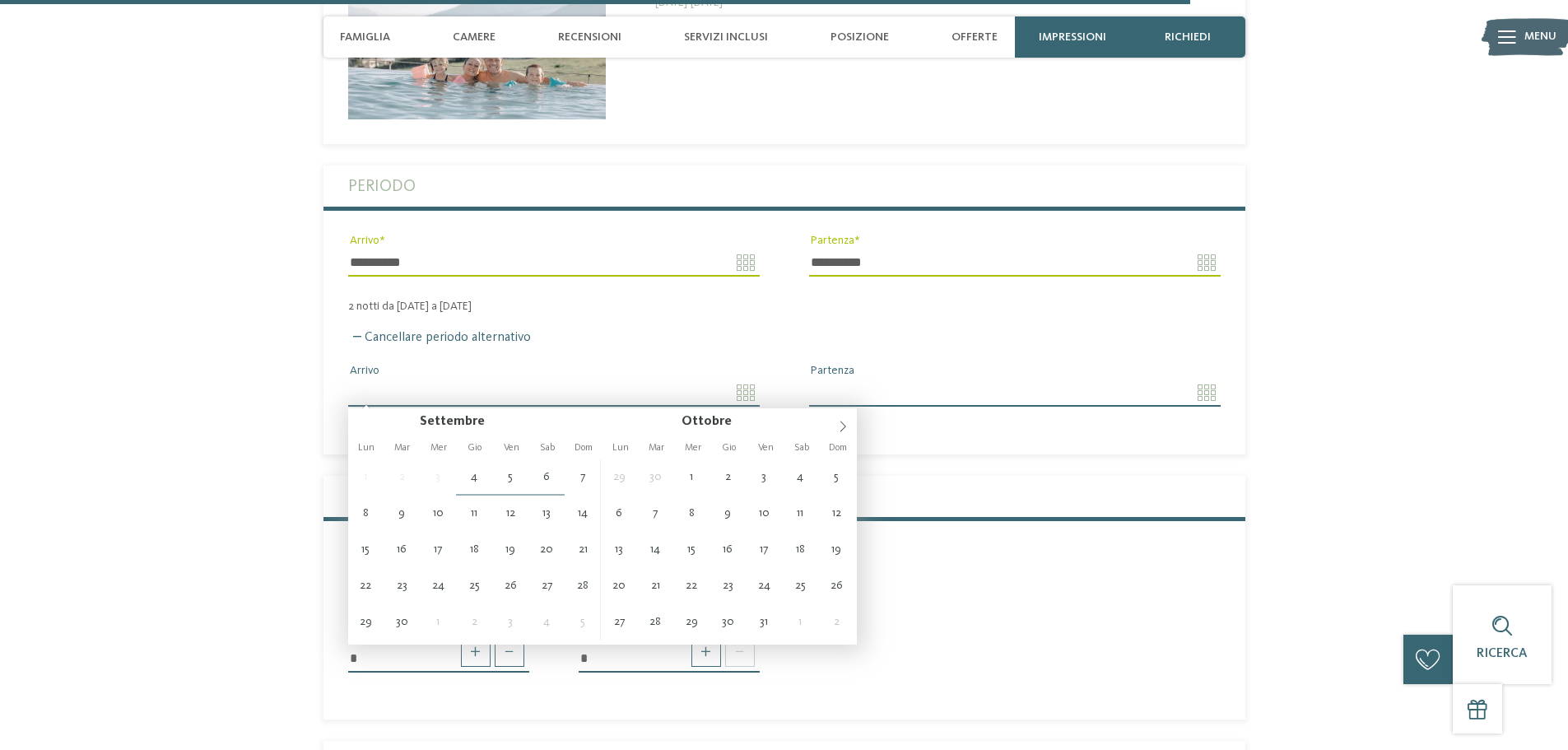
click at [393, 394] on input "Arrivo" at bounding box center [554, 393] width 412 height 28
type input "**********"
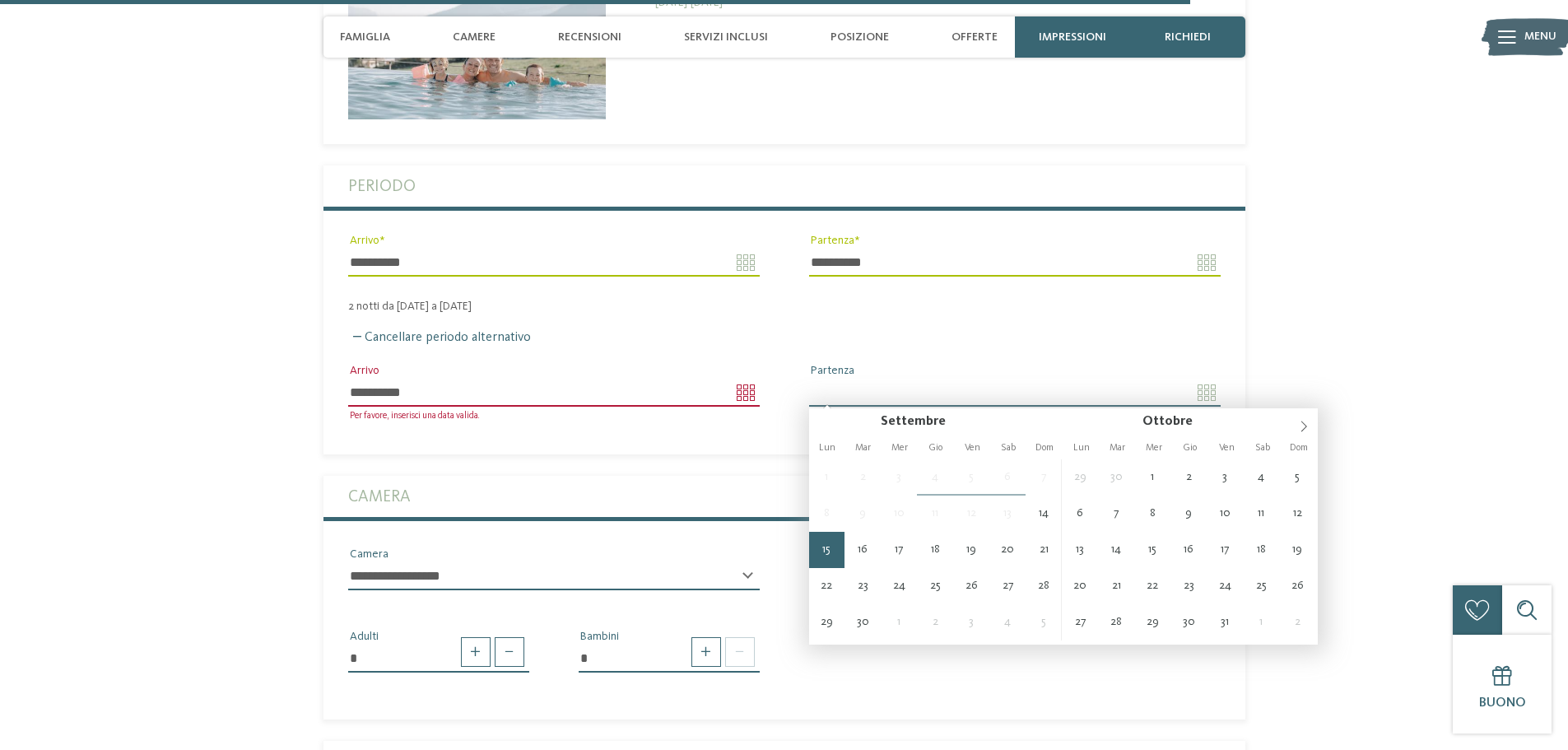
type input "**********"
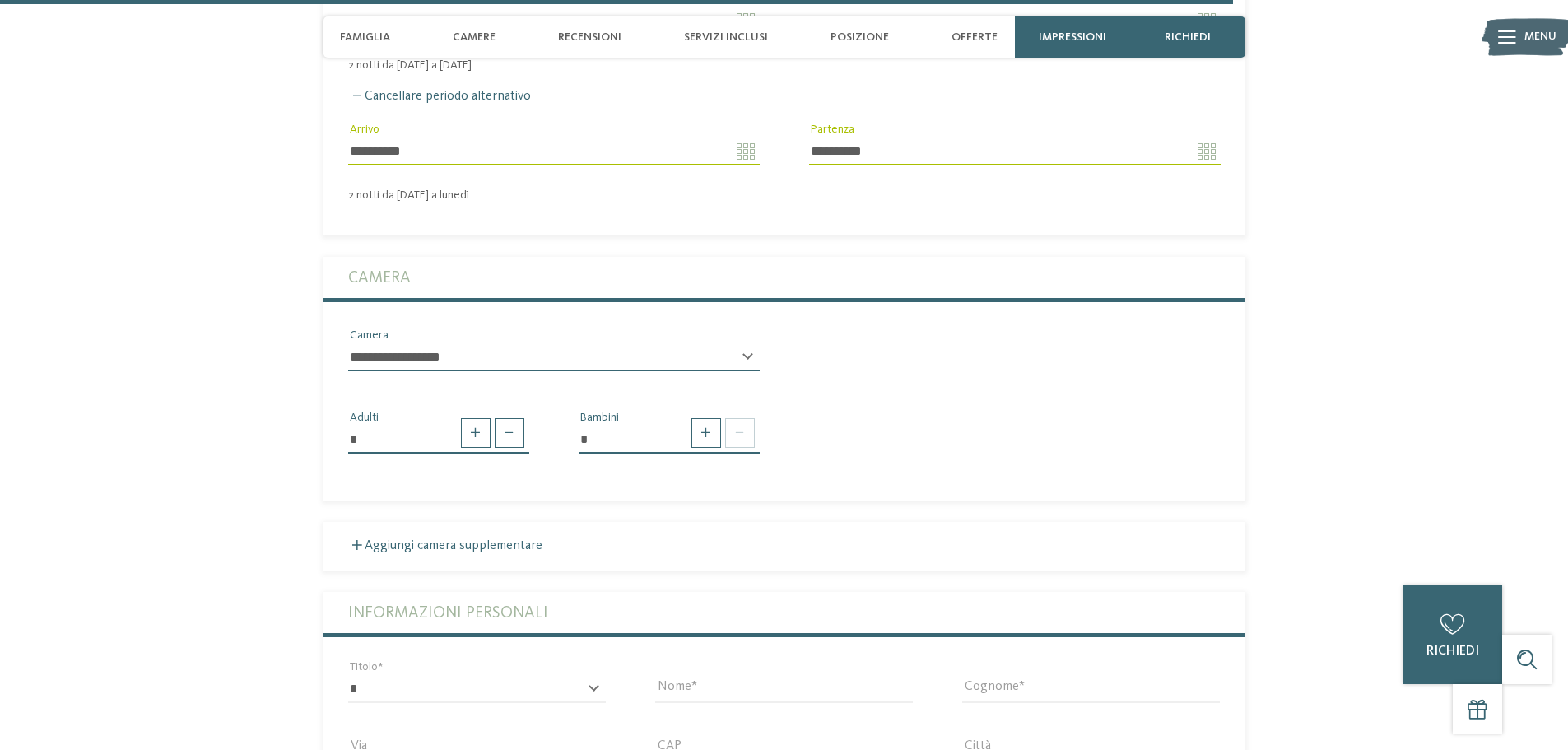
scroll to position [4884, 0]
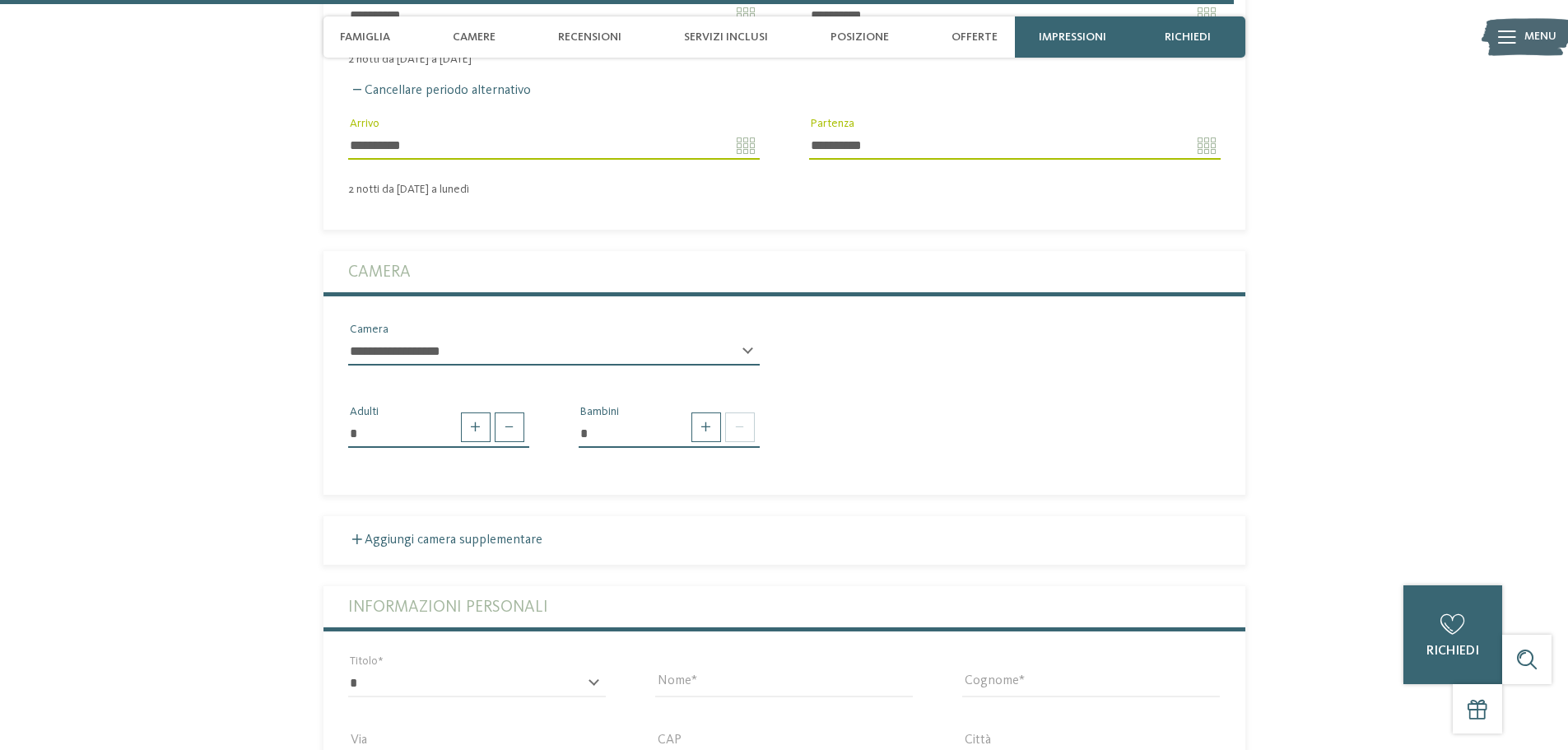
click at [540, 337] on select "**********" at bounding box center [554, 351] width 412 height 28
click at [721, 433] on div at bounding box center [721, 427] width 67 height 30
click at [713, 433] on span at bounding box center [706, 427] width 30 height 30
type input "*"
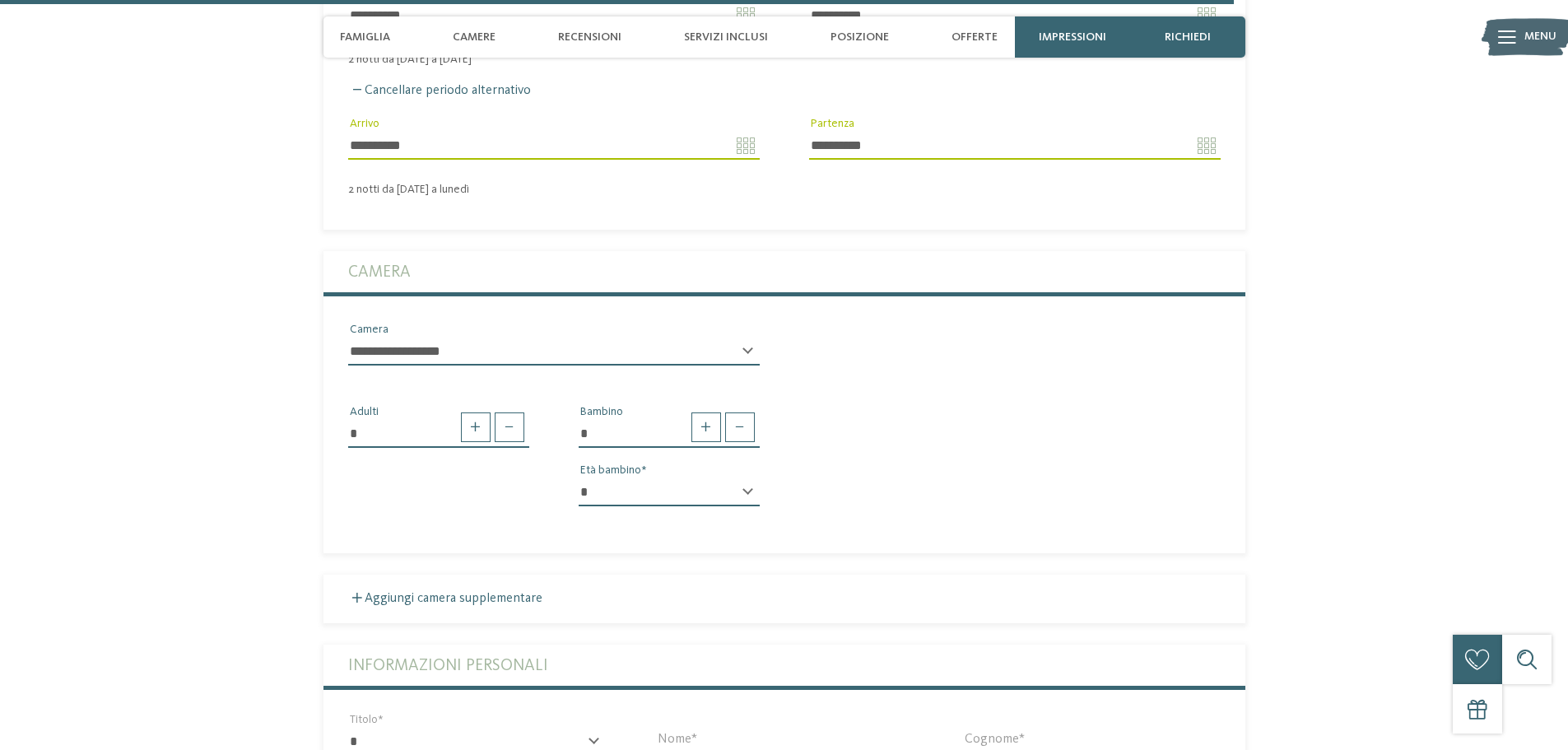
click at [754, 492] on select "* * * * * * * * * * * ** ** ** ** ** ** ** **" at bounding box center [669, 492] width 181 height 28
select select "*"
click at [579, 478] on select "* * * * * * * * * * * ** ** ** ** ** ** ** **" at bounding box center [669, 492] width 181 height 28
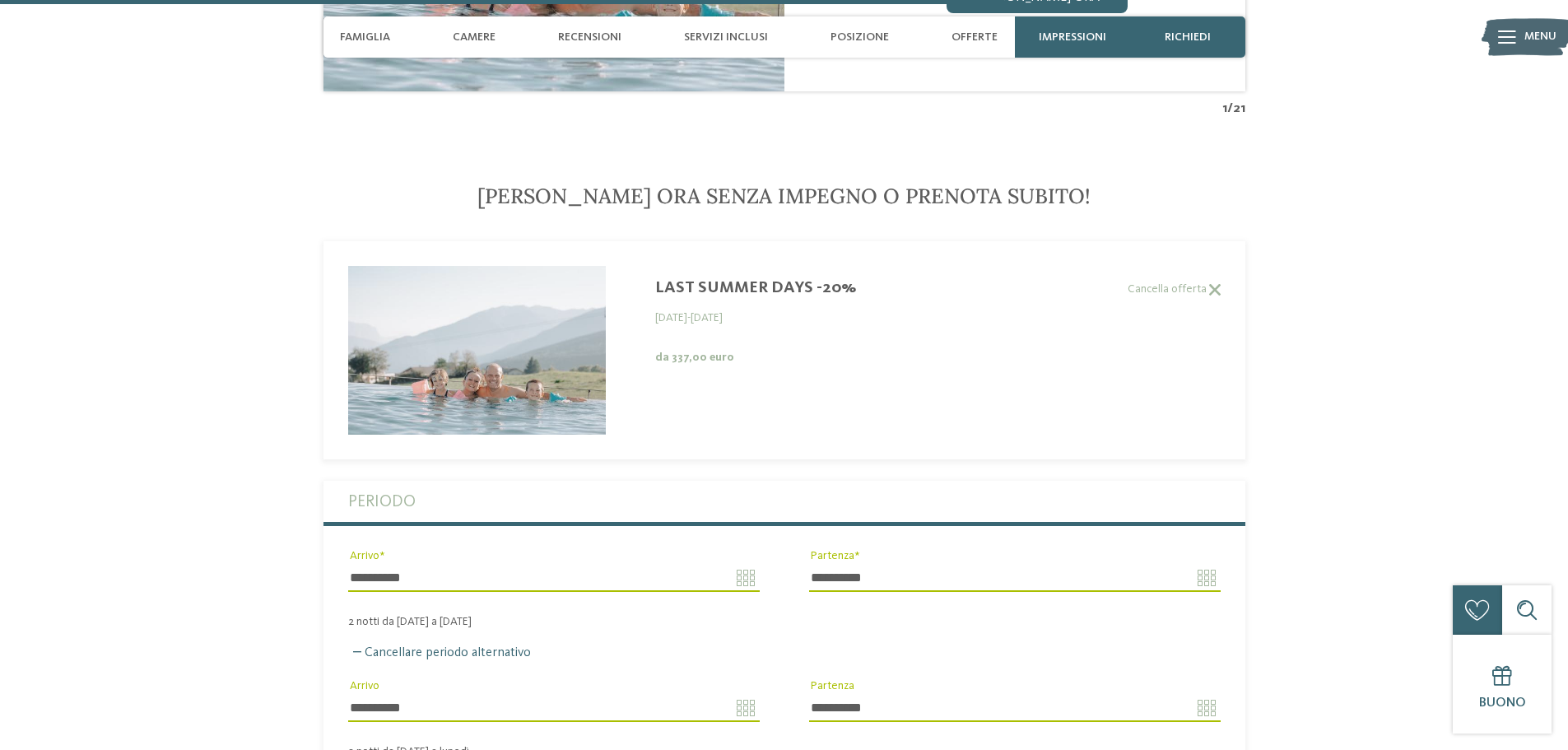
scroll to position [3978, 0]
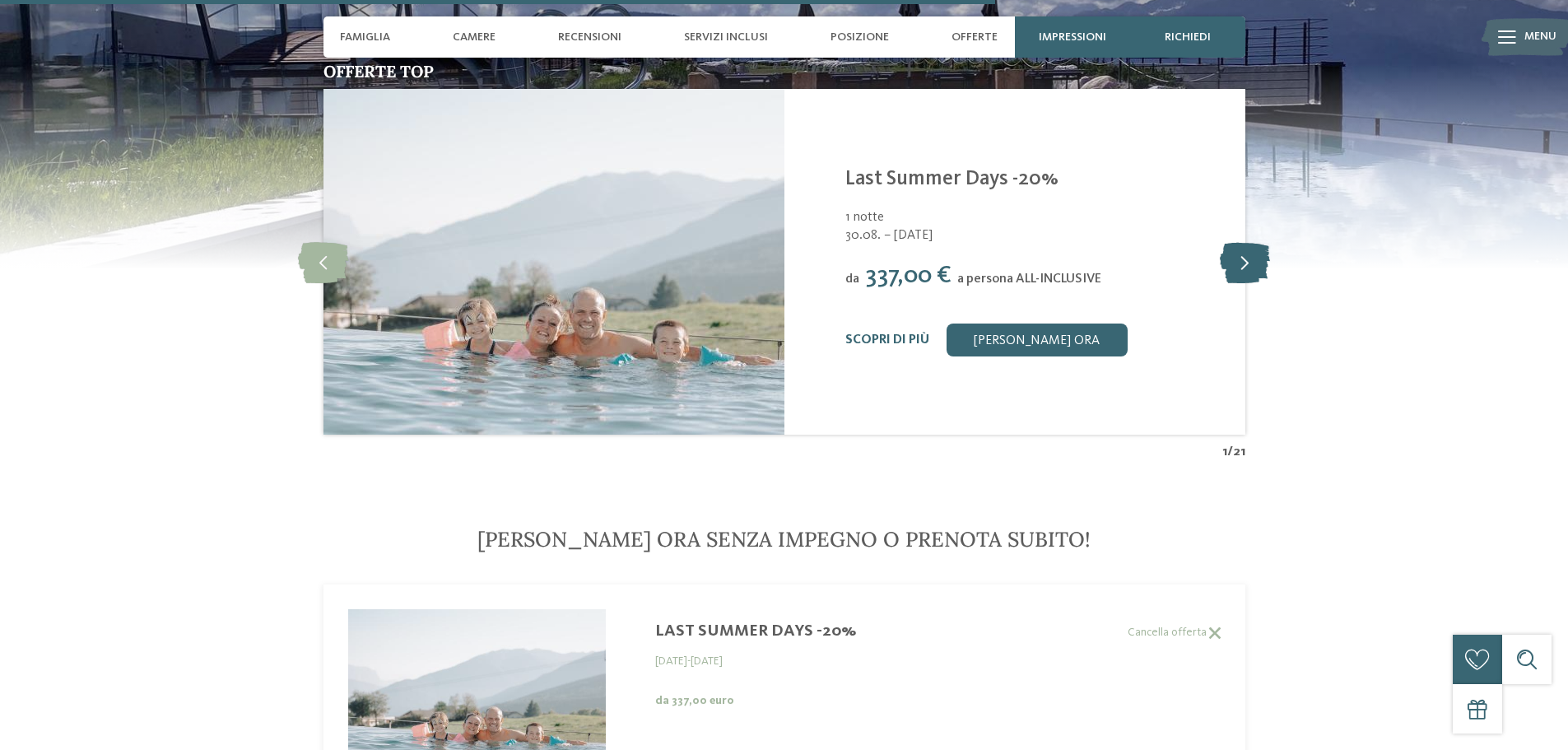
click at [1231, 261] on icon at bounding box center [1244, 261] width 50 height 41
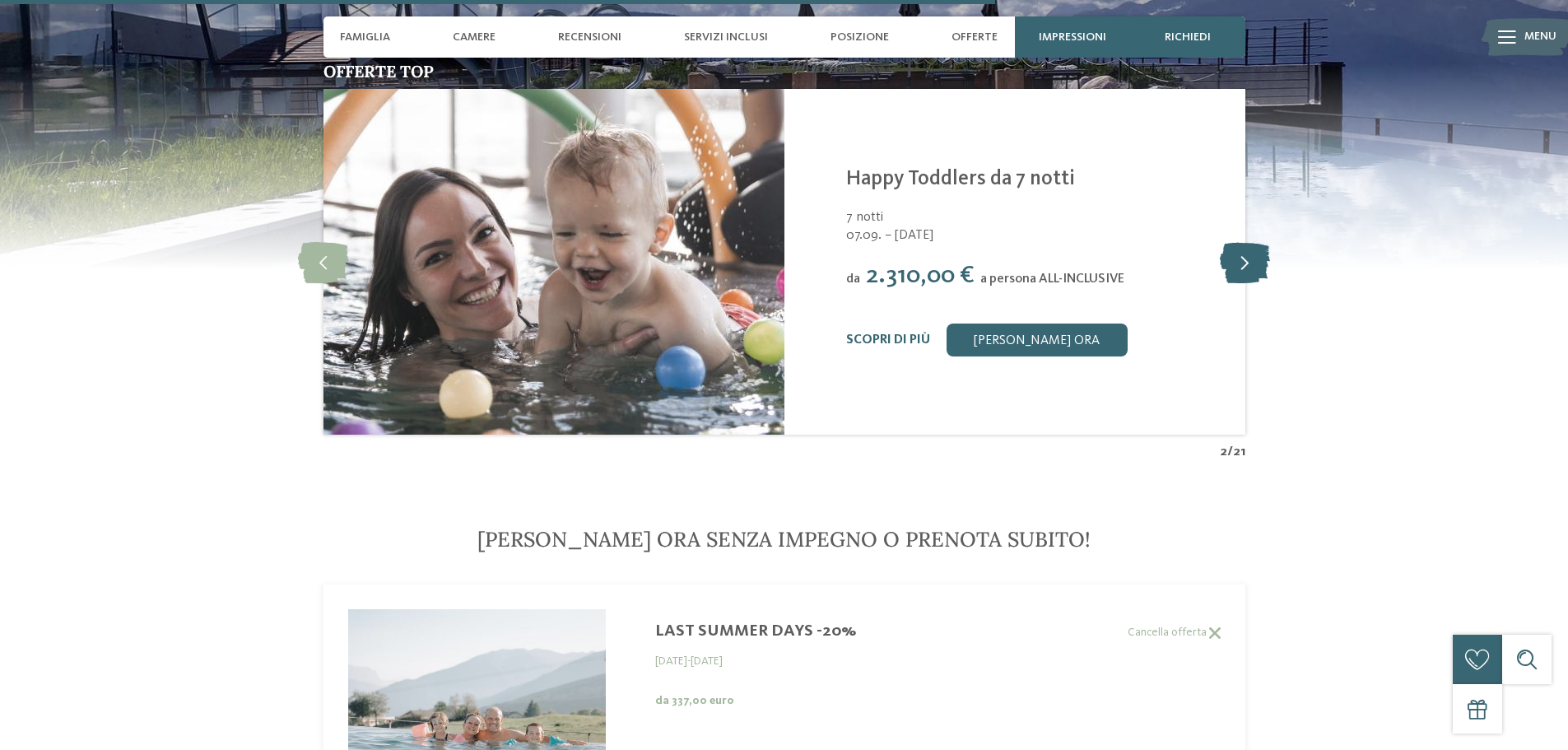
click at [1231, 261] on icon at bounding box center [1244, 261] width 50 height 41
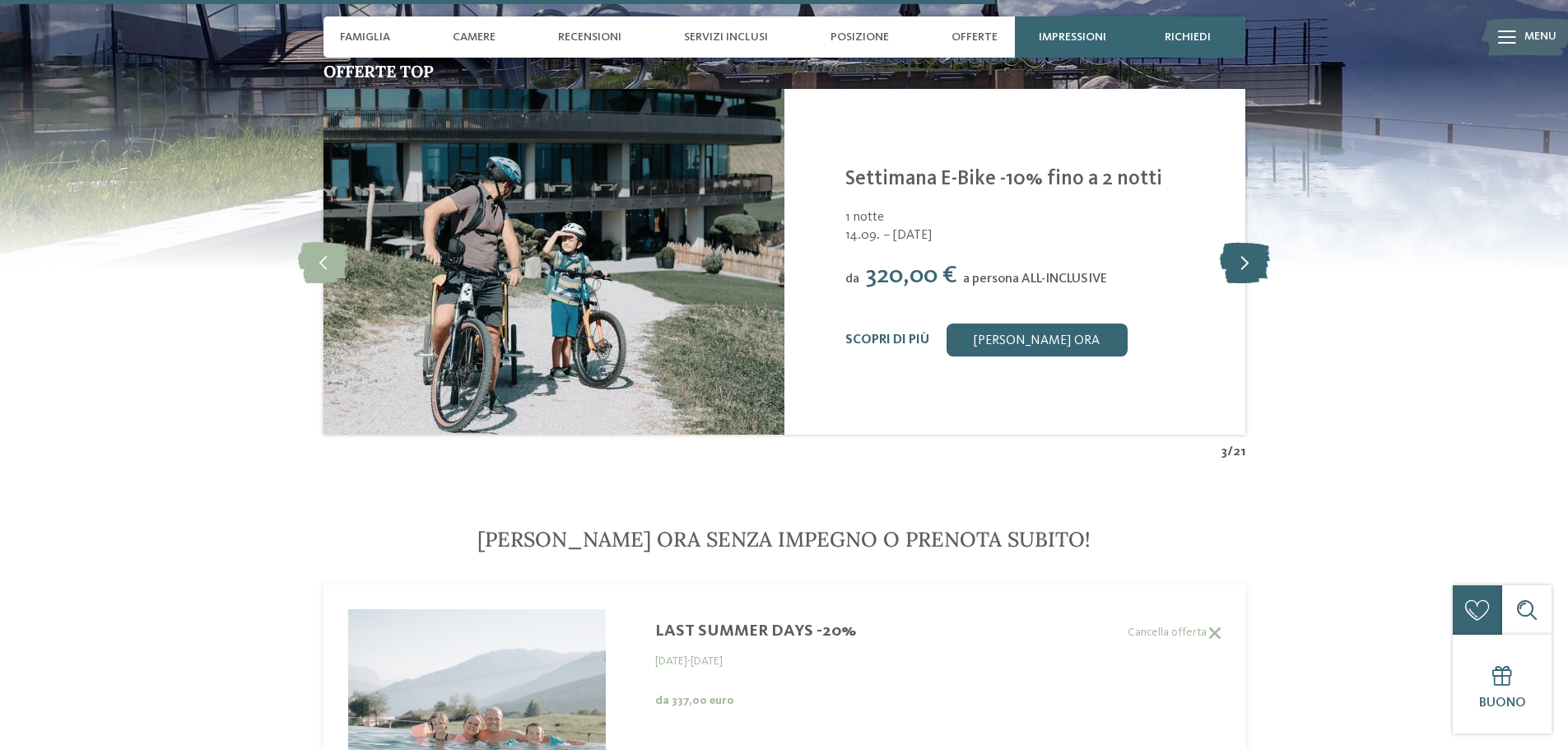
click at [1231, 261] on icon at bounding box center [1244, 261] width 50 height 41
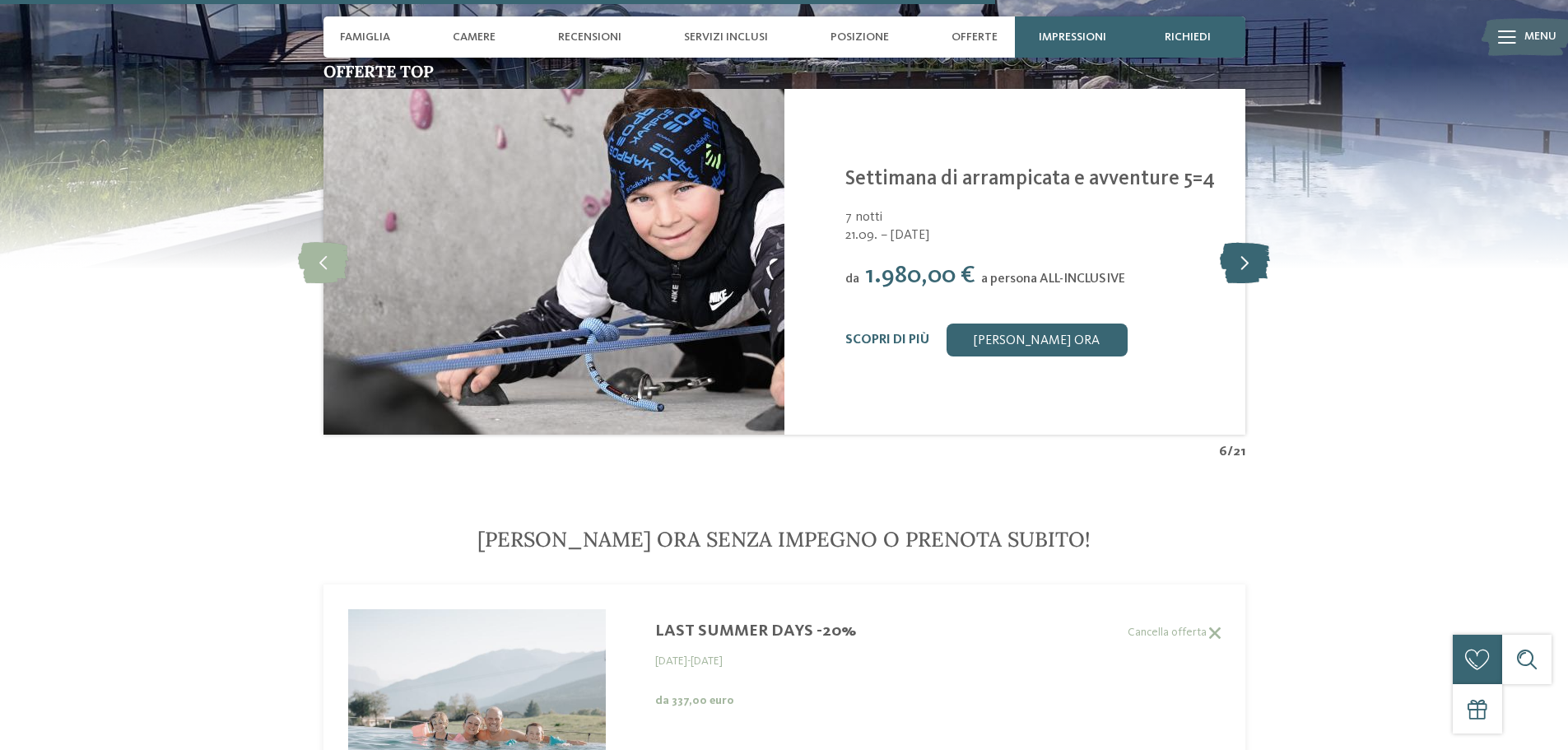
click at [1231, 261] on icon at bounding box center [1244, 261] width 50 height 41
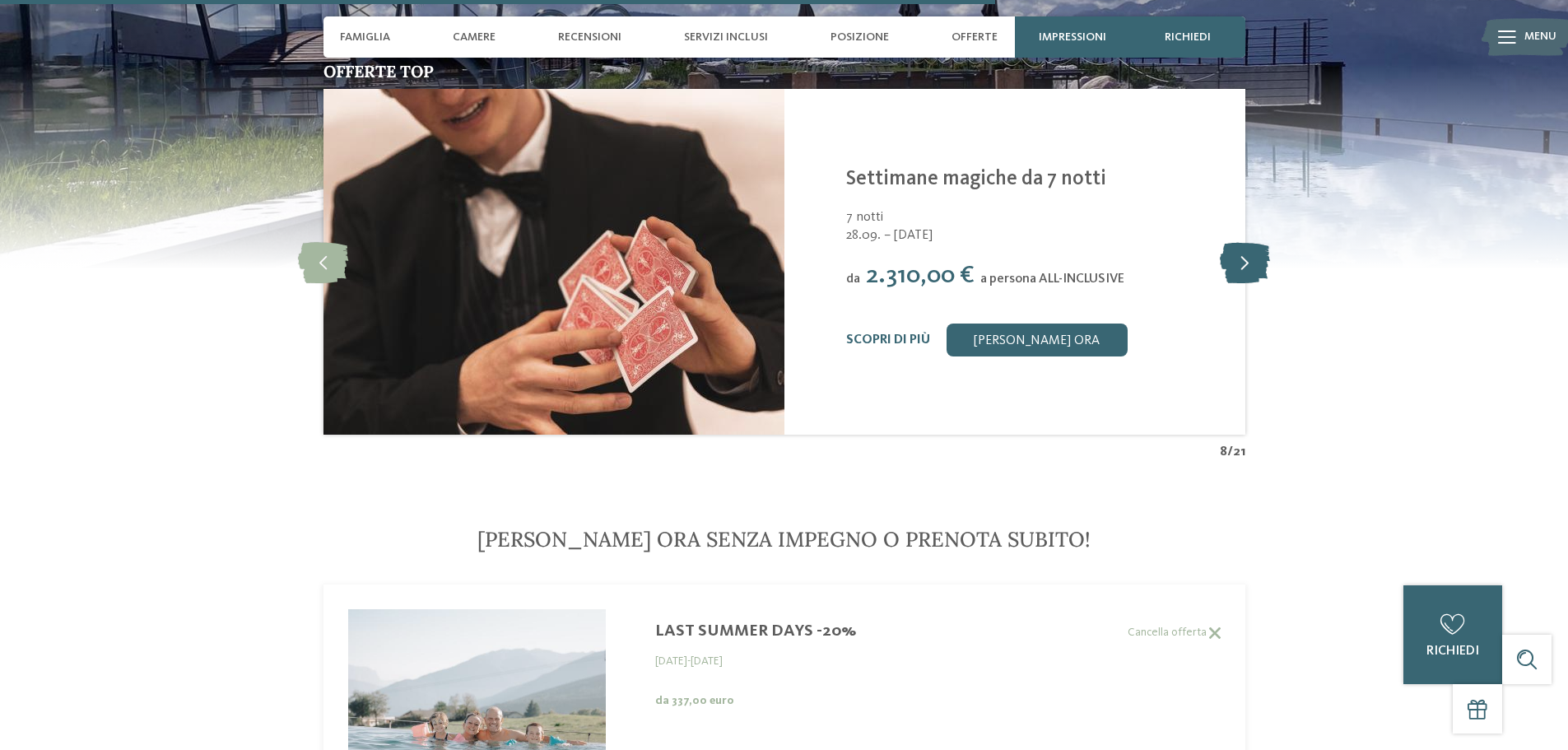
click at [1231, 261] on icon at bounding box center [1244, 261] width 50 height 41
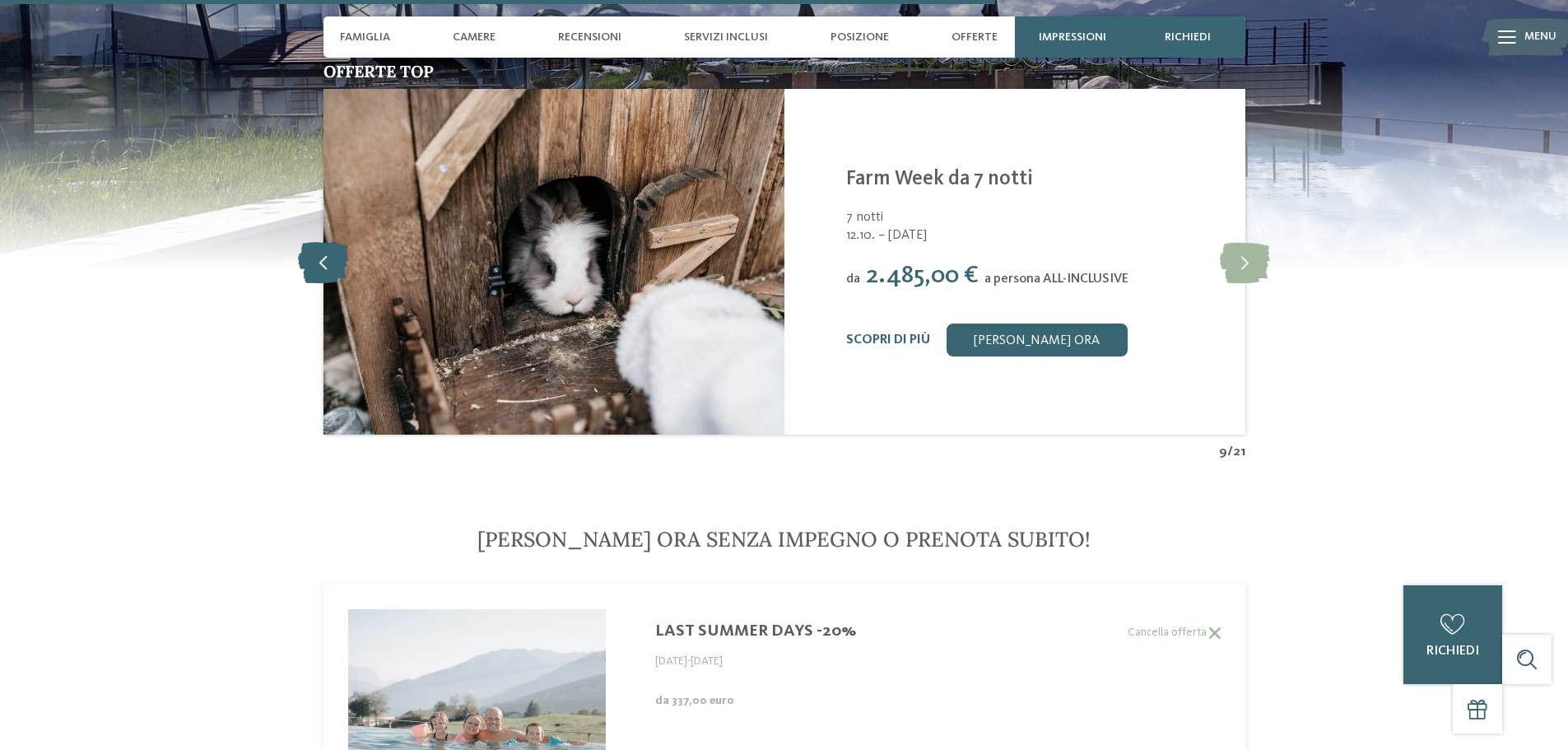
click at [310, 269] on icon at bounding box center [323, 261] width 50 height 41
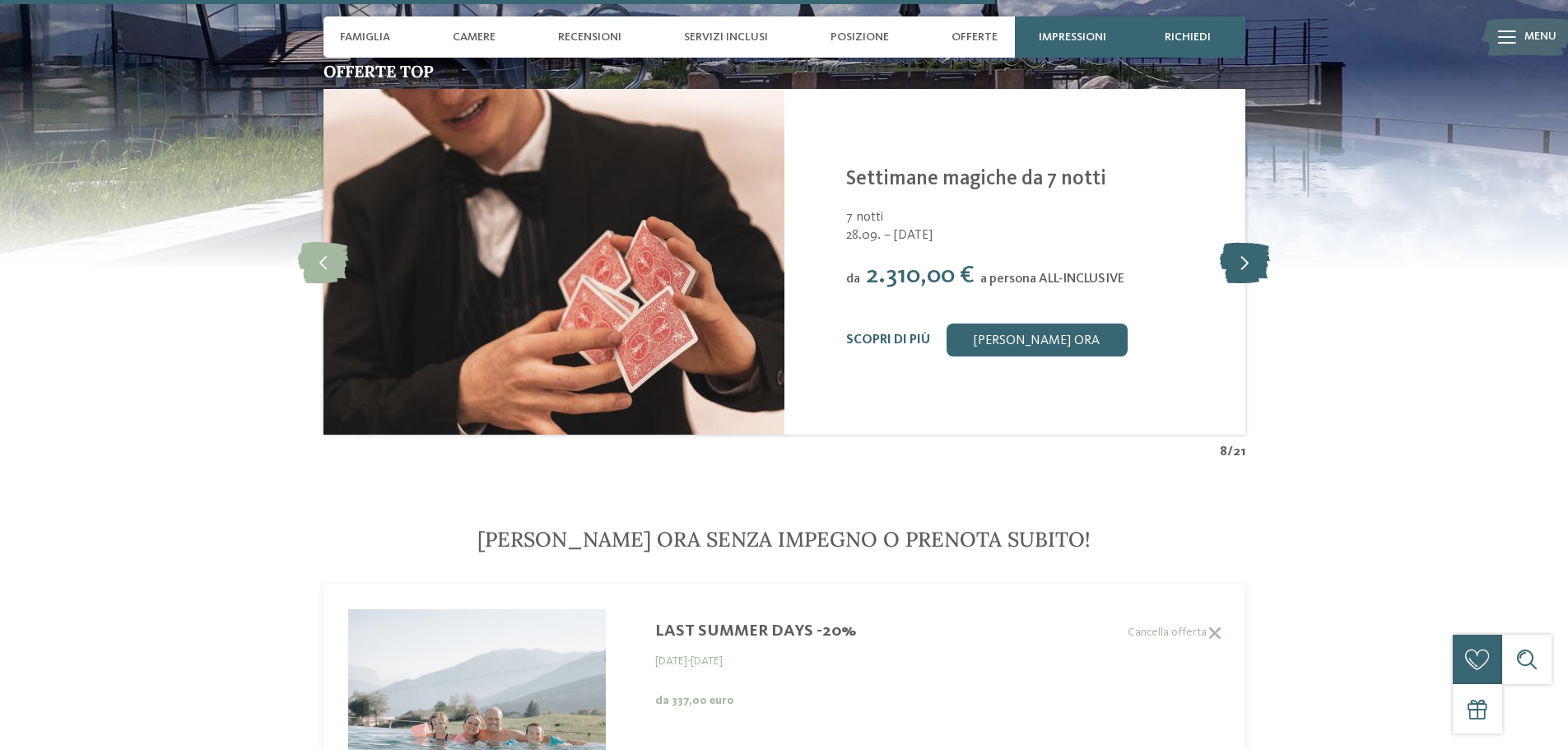
click at [1238, 261] on icon at bounding box center [1244, 261] width 50 height 41
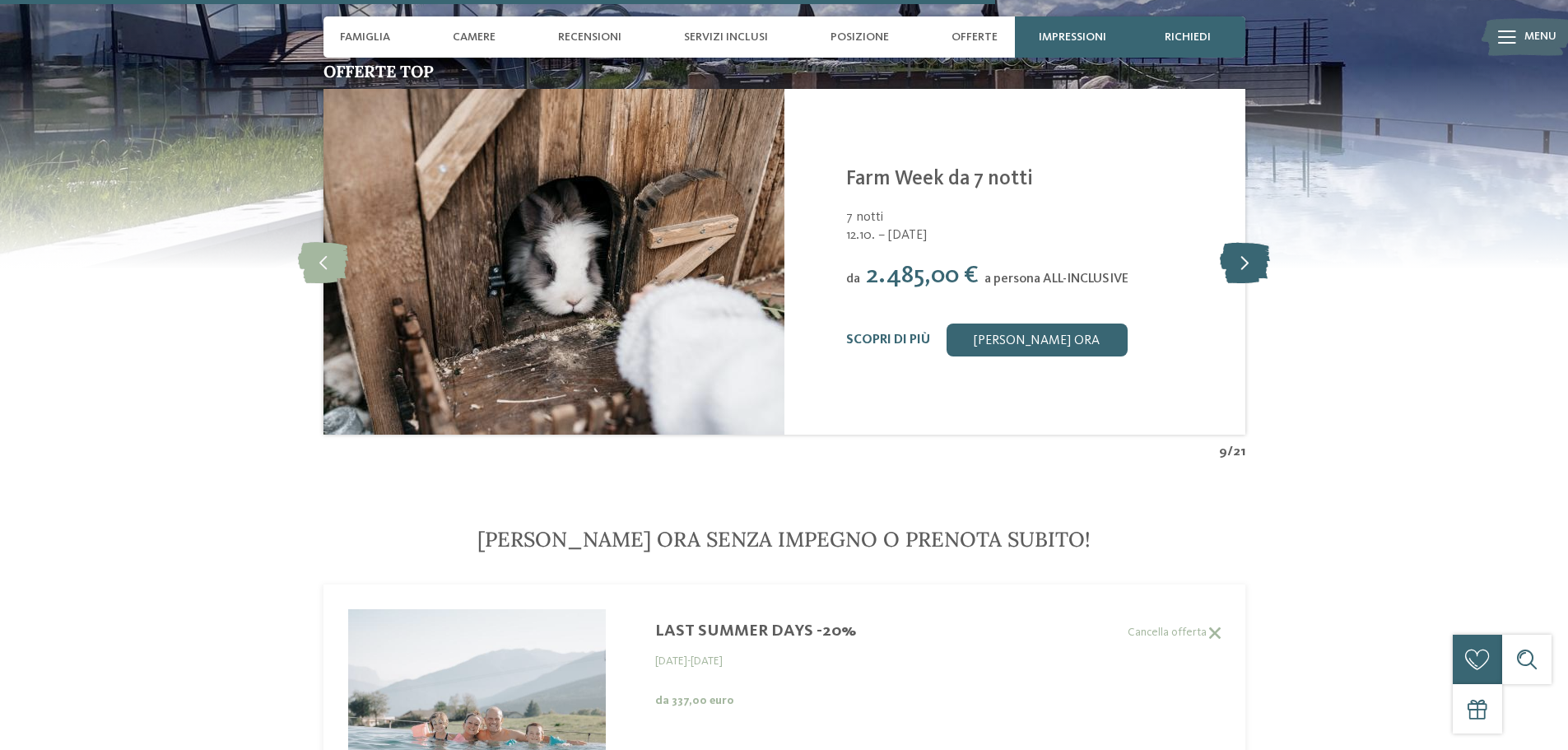
click at [1238, 261] on icon at bounding box center [1244, 261] width 50 height 41
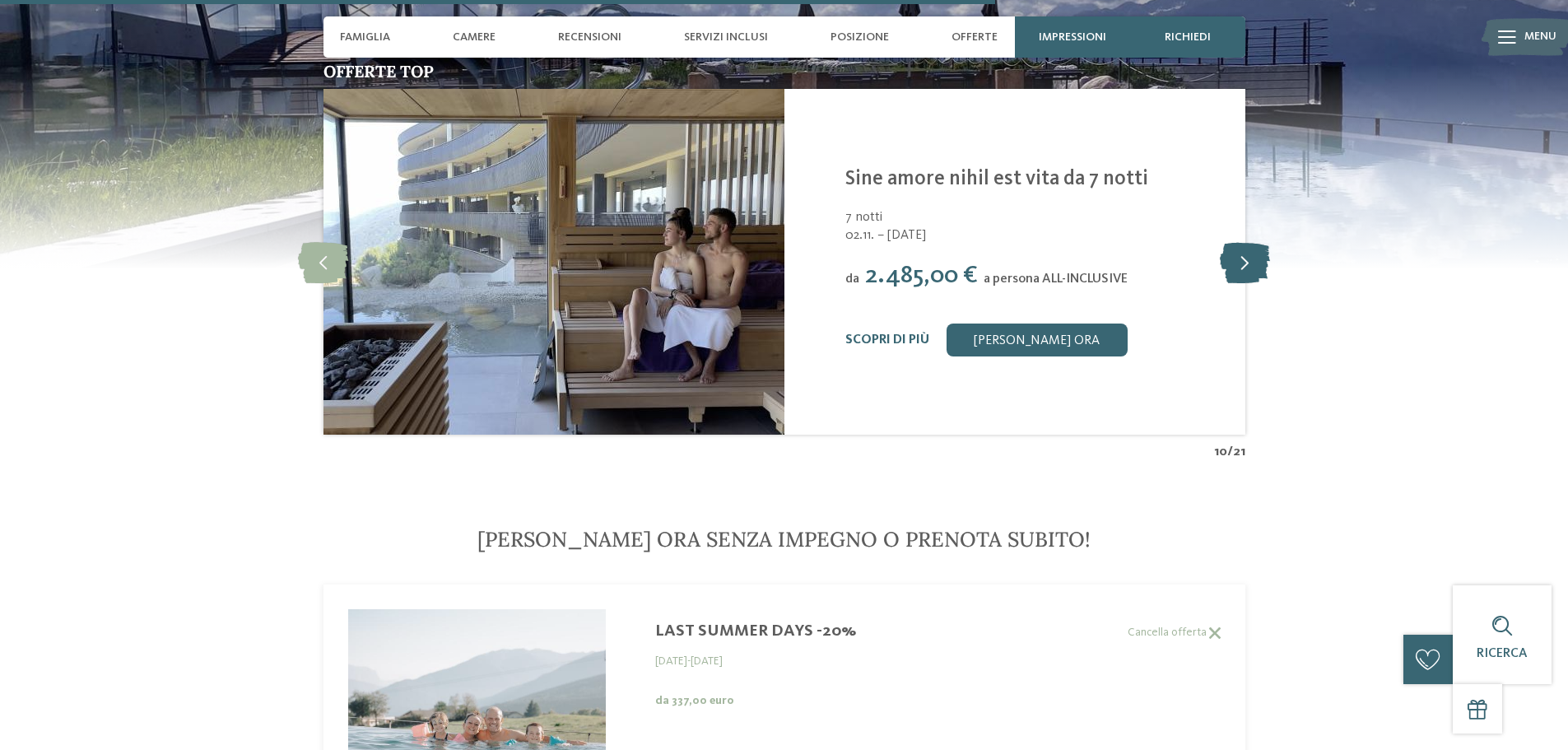
click at [1238, 261] on icon at bounding box center [1244, 261] width 50 height 41
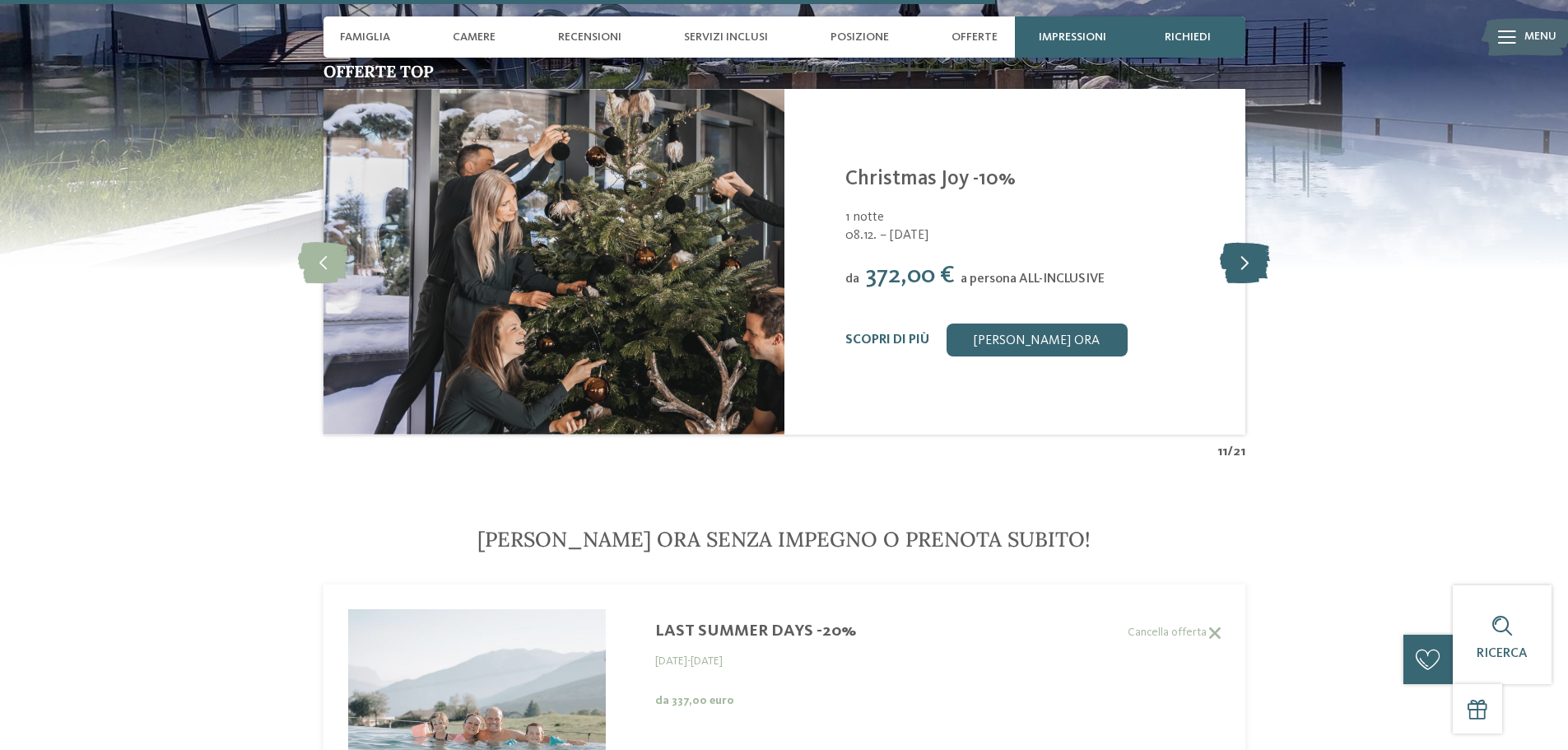
click at [1238, 261] on icon at bounding box center [1244, 261] width 50 height 41
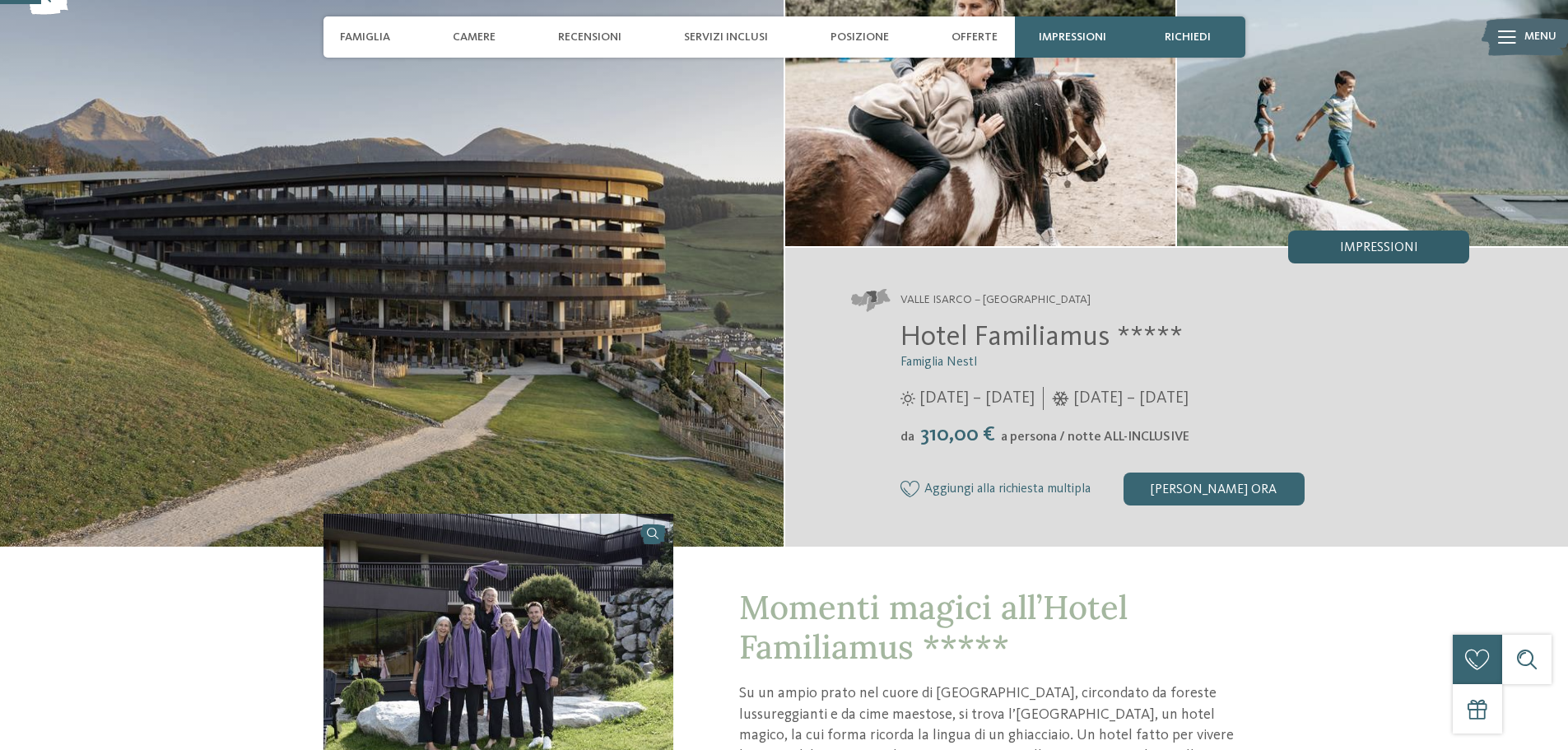
scroll to position [165, 0]
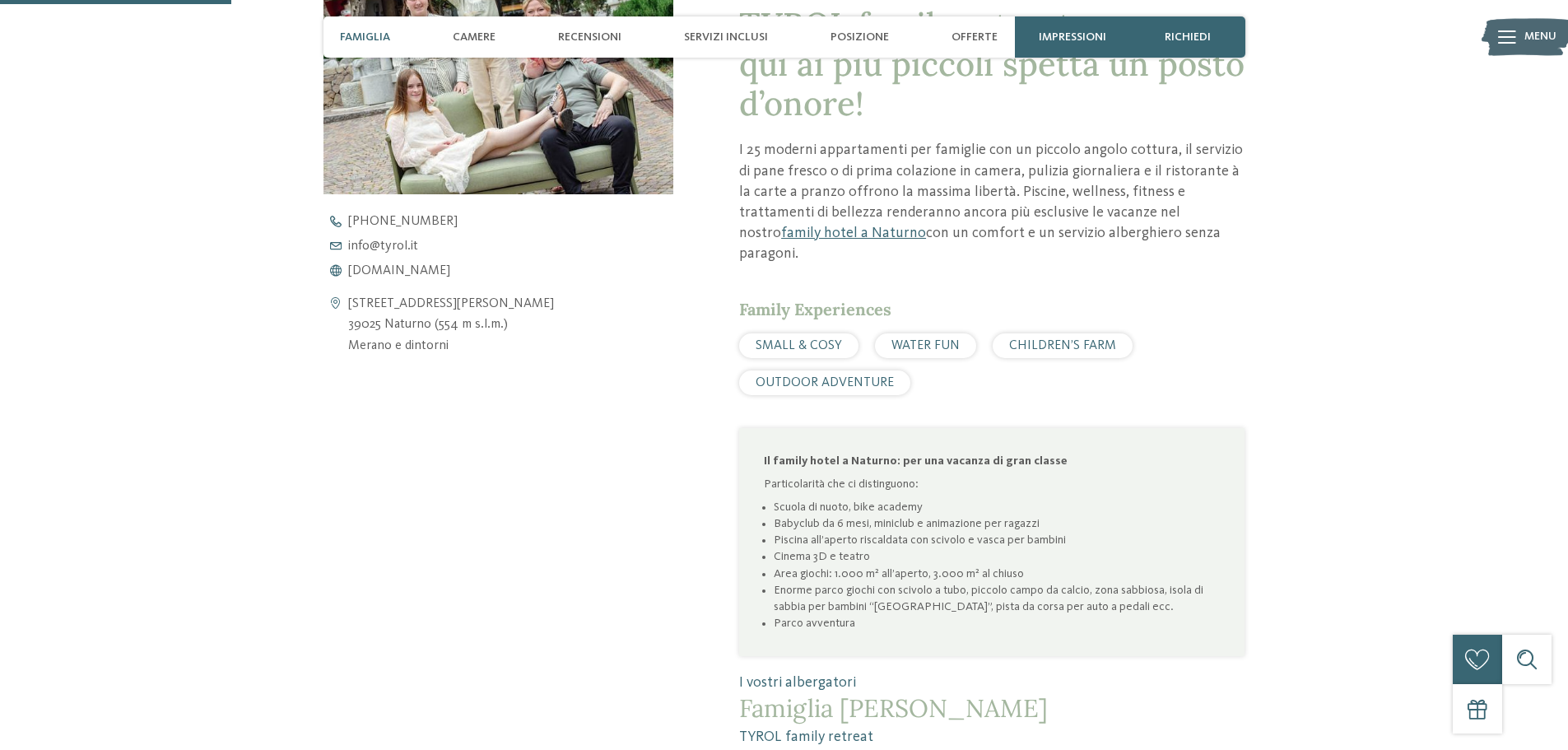
scroll to position [741, 0]
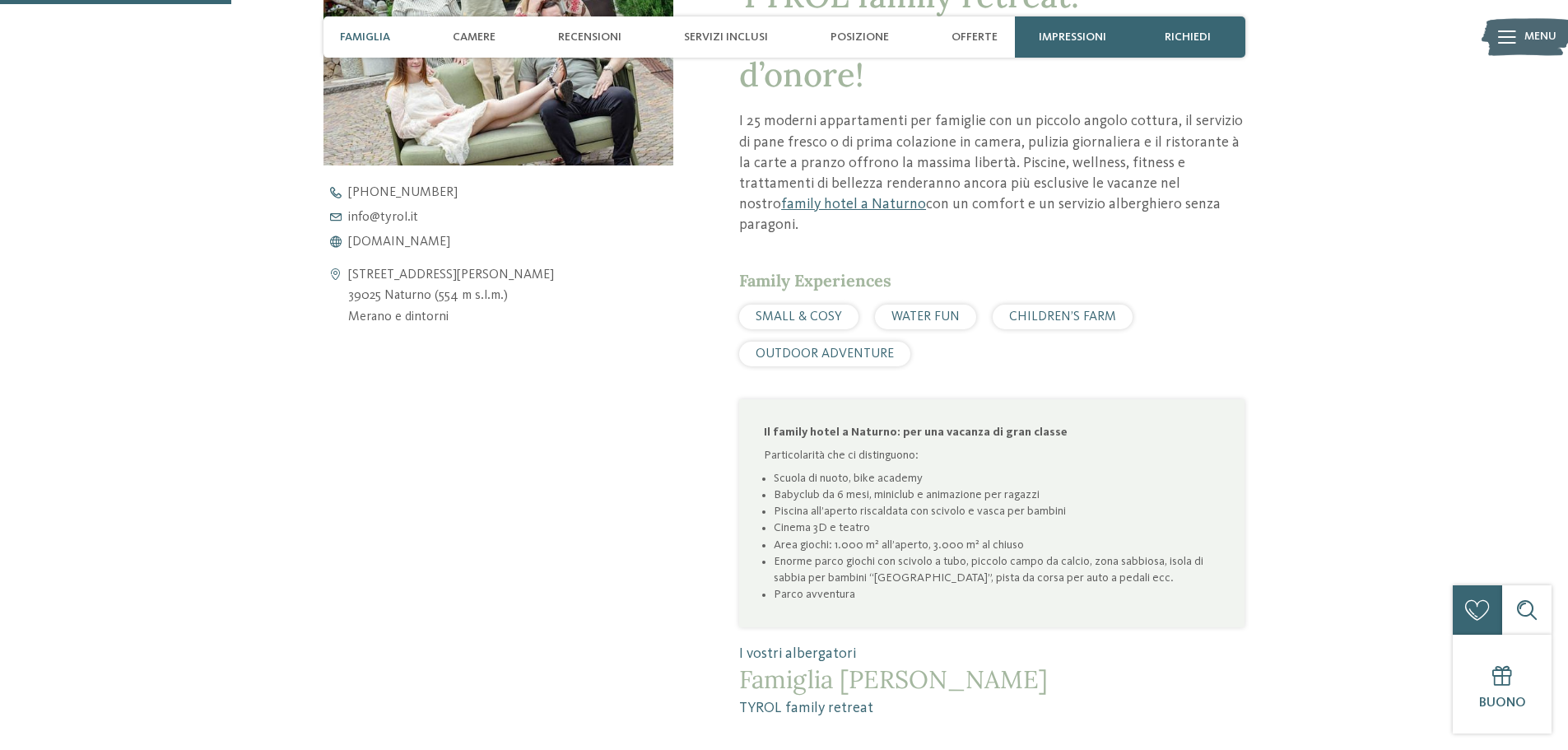
drag, startPoint x: 795, startPoint y: 476, endPoint x: 1054, endPoint y: 469, distance: 259.1
click at [1054, 486] on li "Babyclub da 6 mesi, miniclub e animazione per ragazzi" at bounding box center [997, 494] width 446 height 16
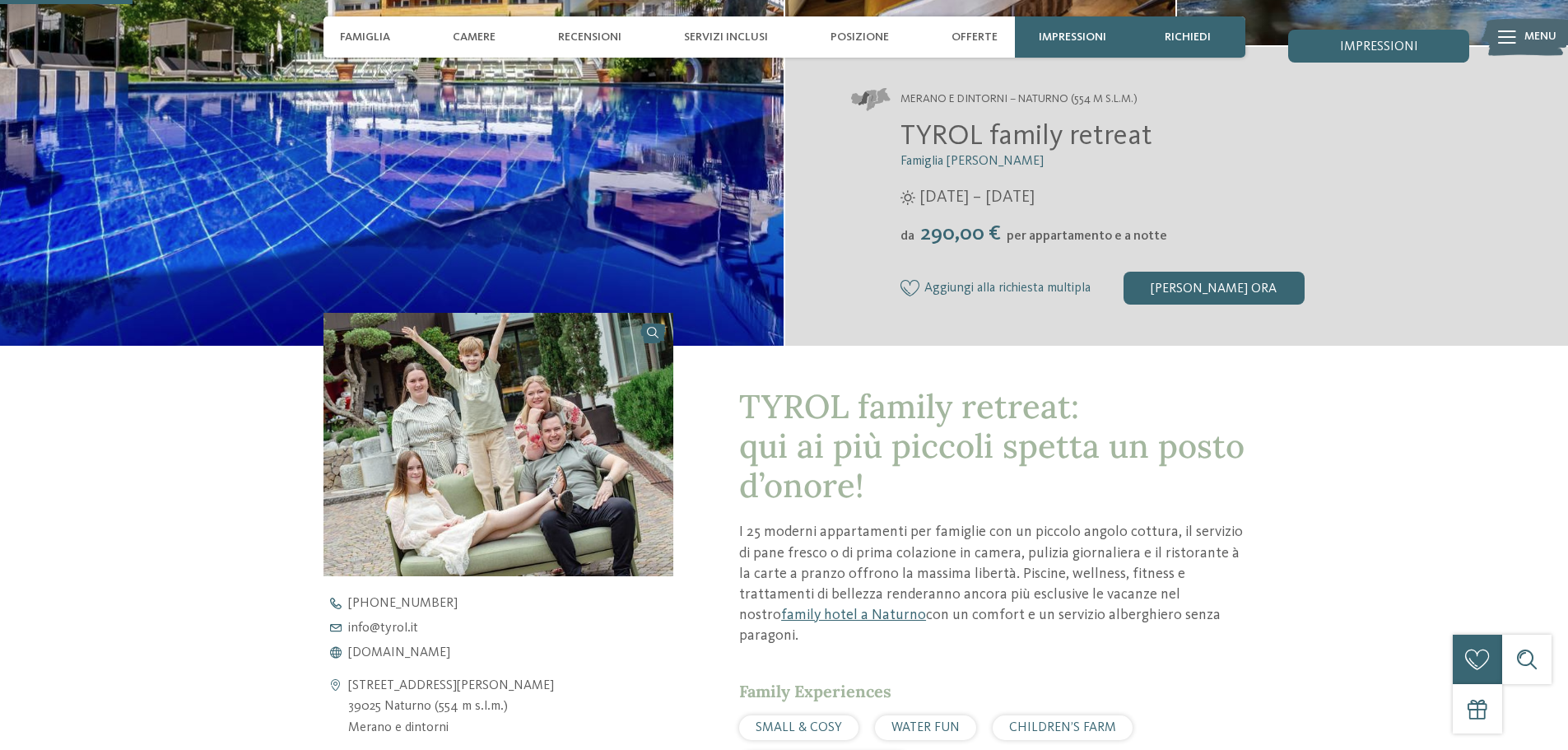
scroll to position [329, 0]
click at [385, 651] on span "www.tyrol.it" at bounding box center [399, 653] width 102 height 14
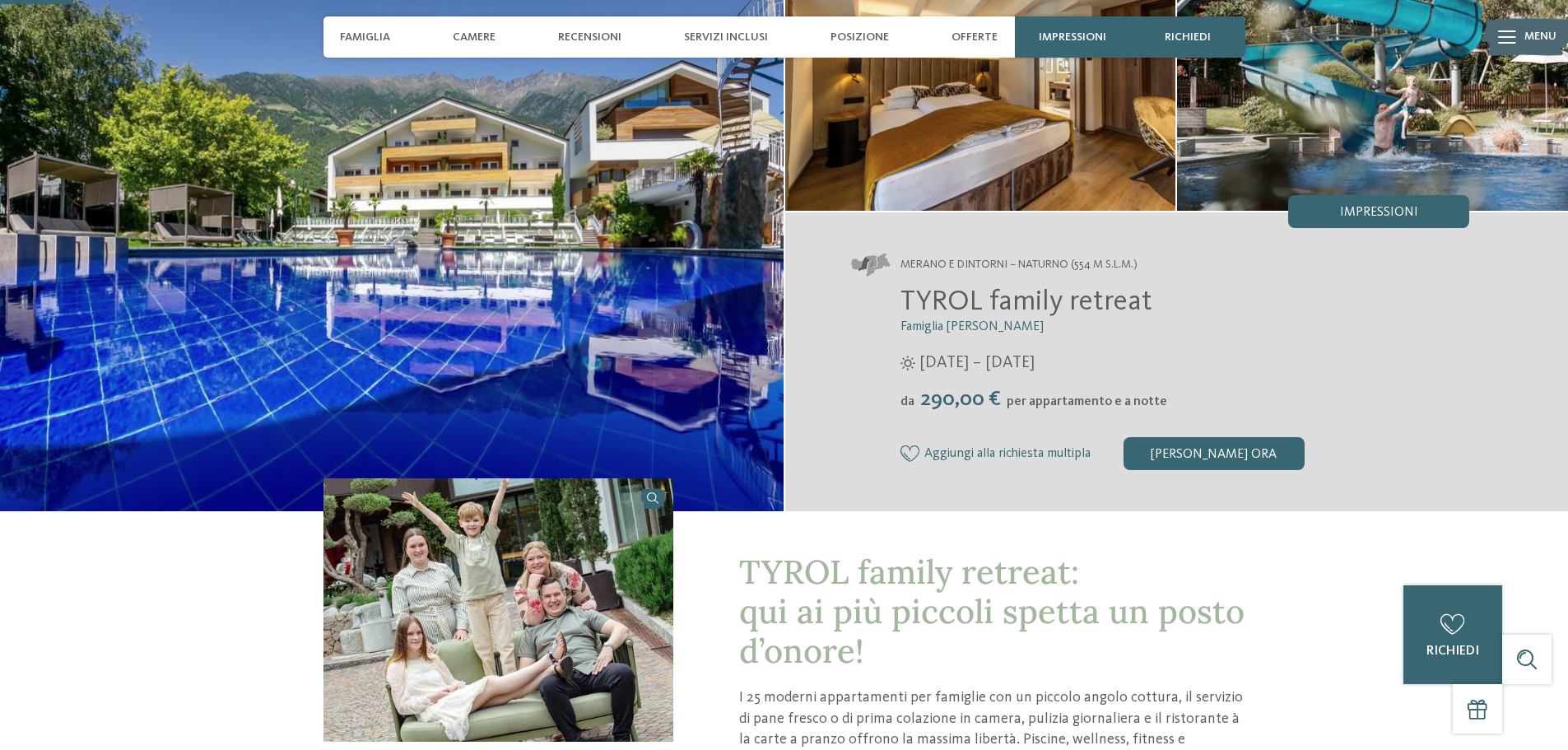
scroll to position [412, 0]
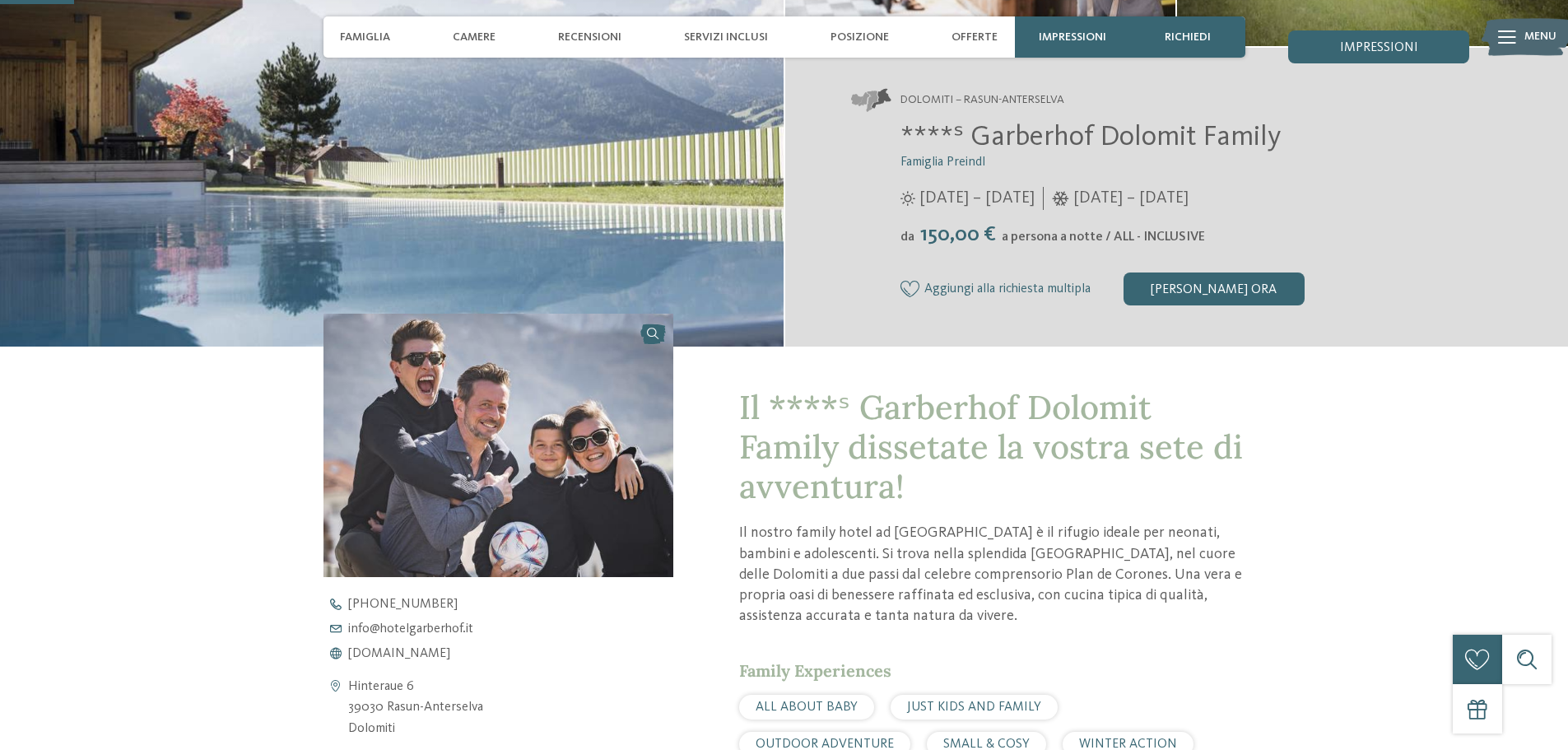
scroll to position [247, 0]
